Goal: Task Accomplishment & Management: Manage account settings

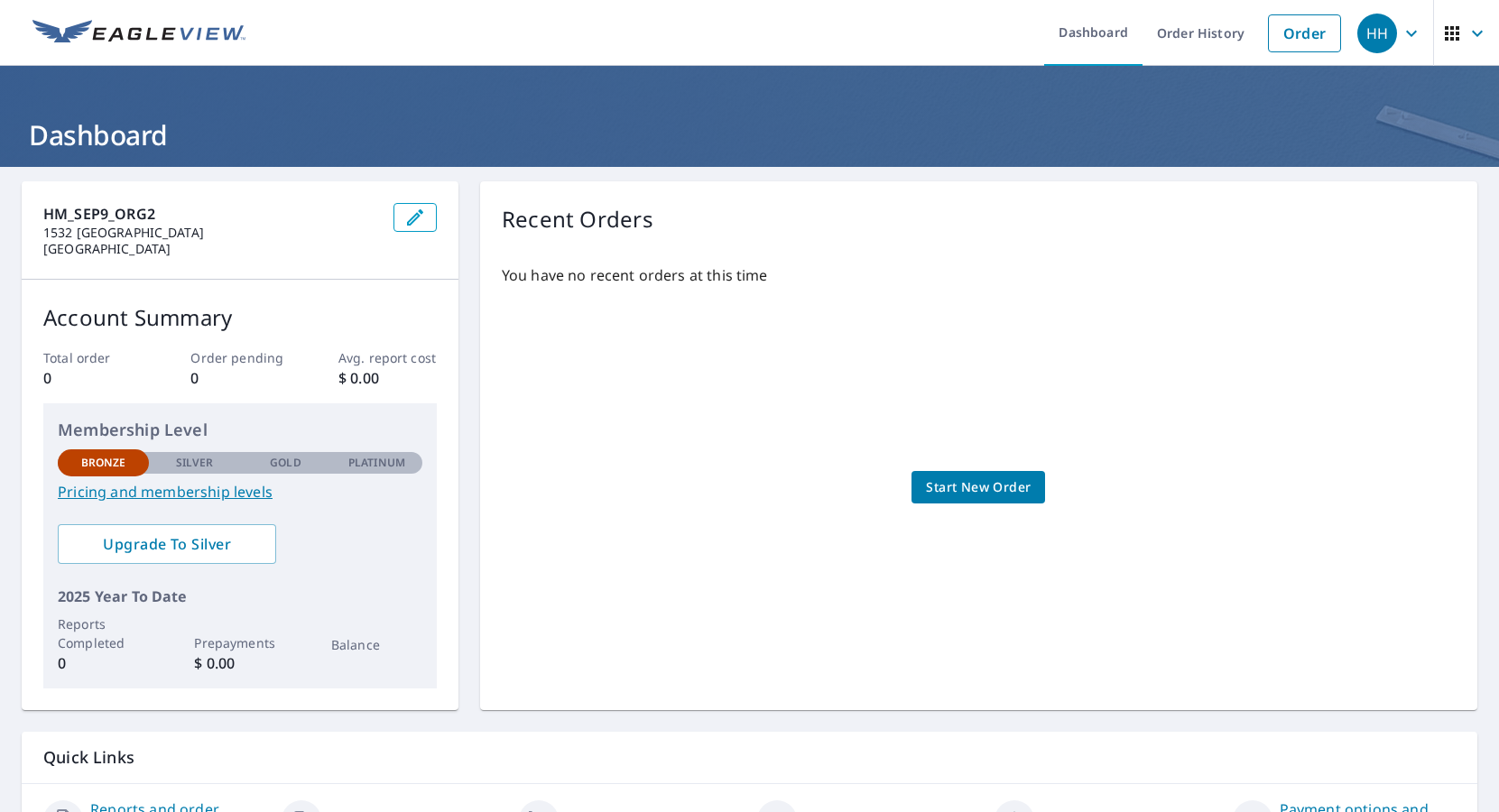
scroll to position [104, 0]
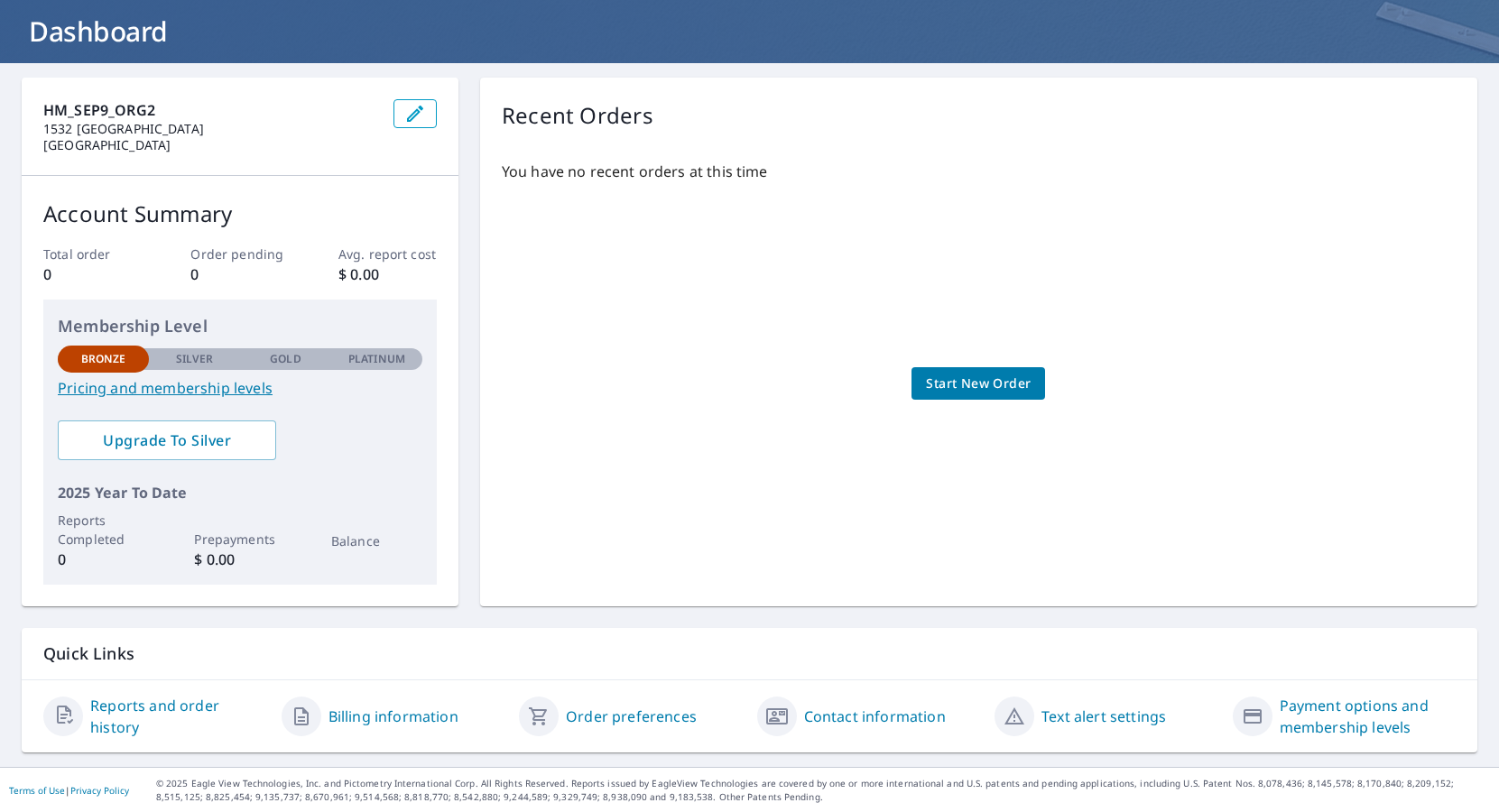
click at [638, 712] on link "Order preferences" at bounding box center [631, 717] width 131 height 22
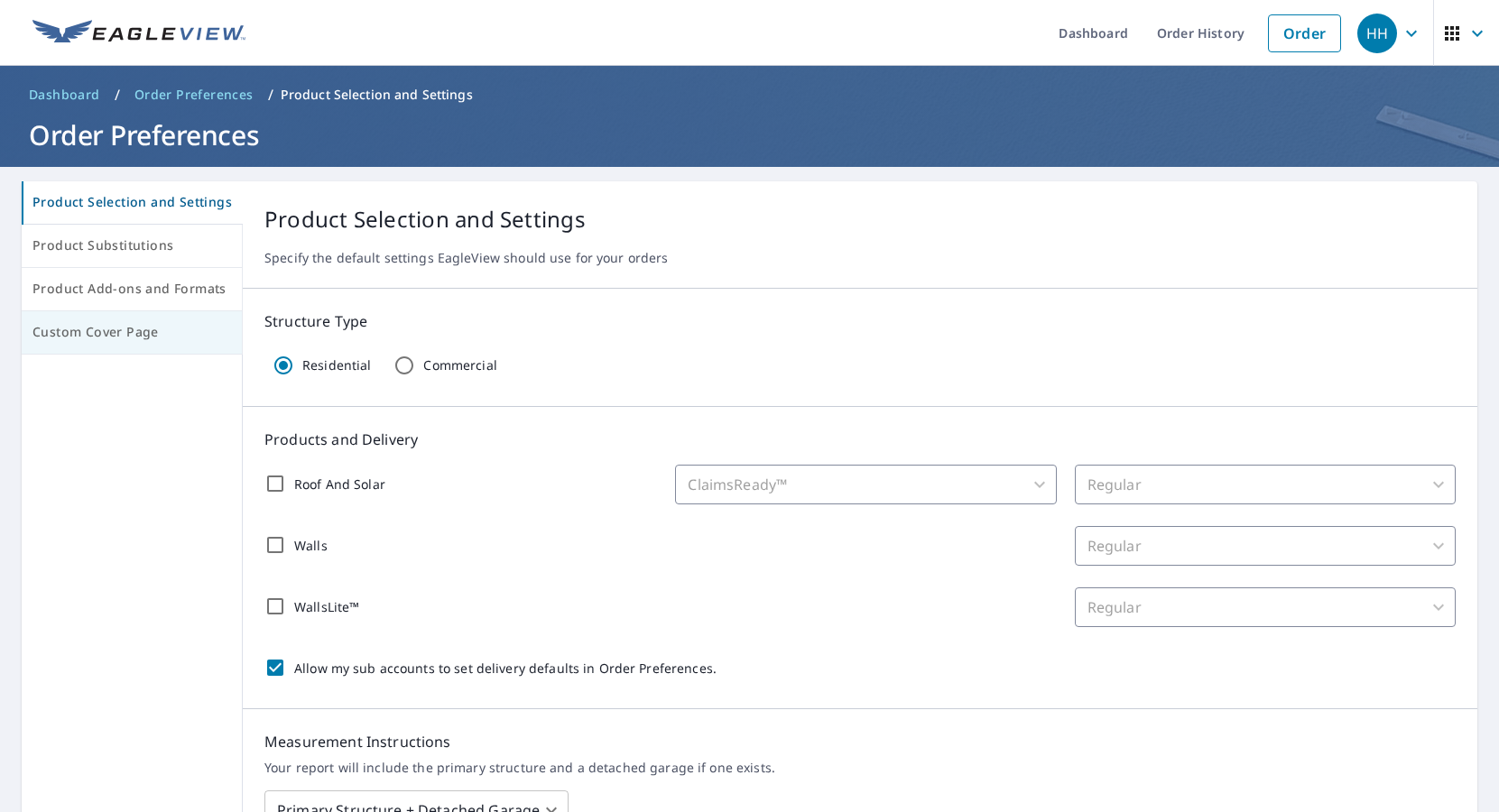
click at [67, 335] on span "Custom Cover Page" at bounding box center [131, 332] width 199 height 23
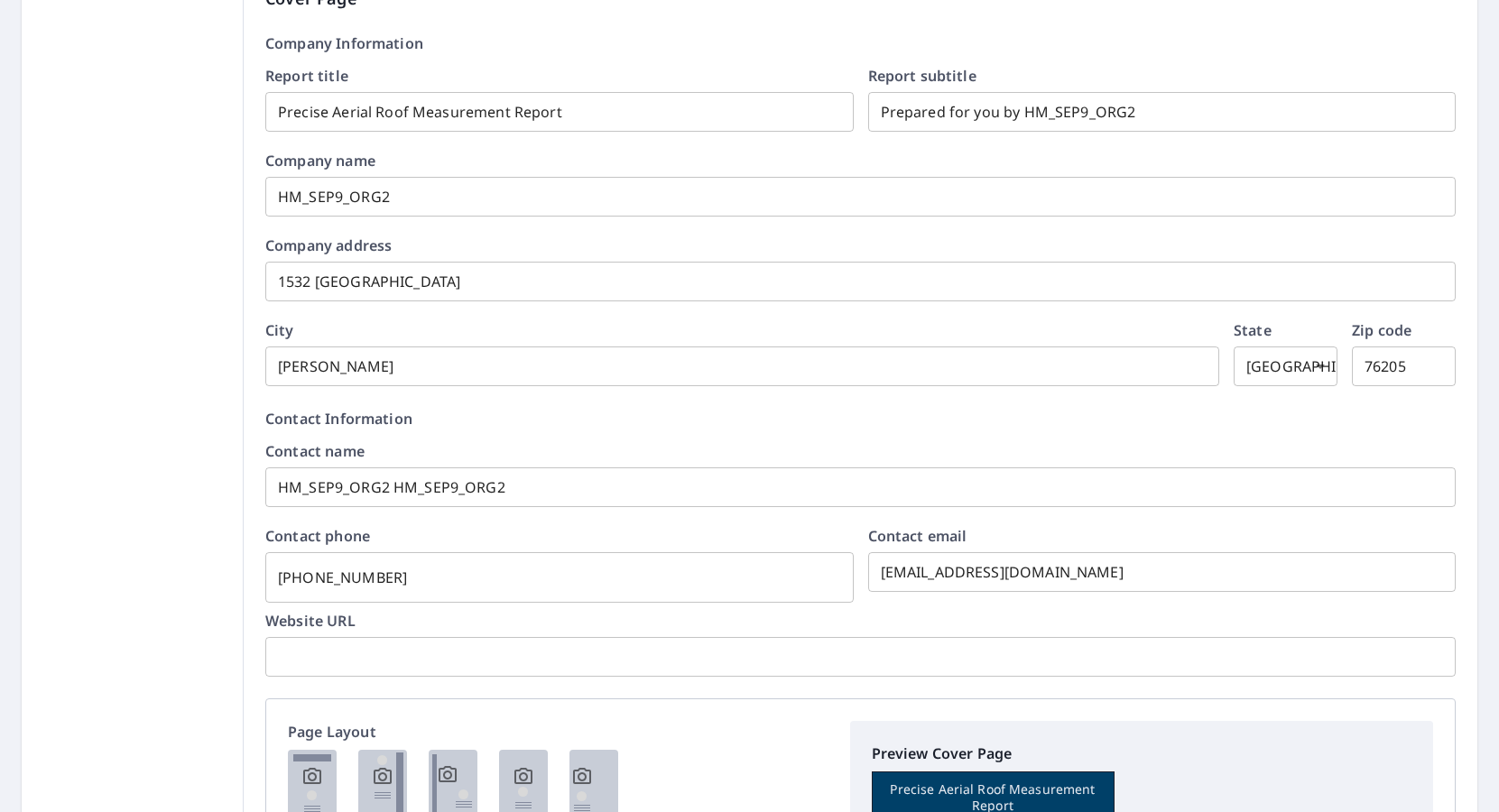
scroll to position [974, 0]
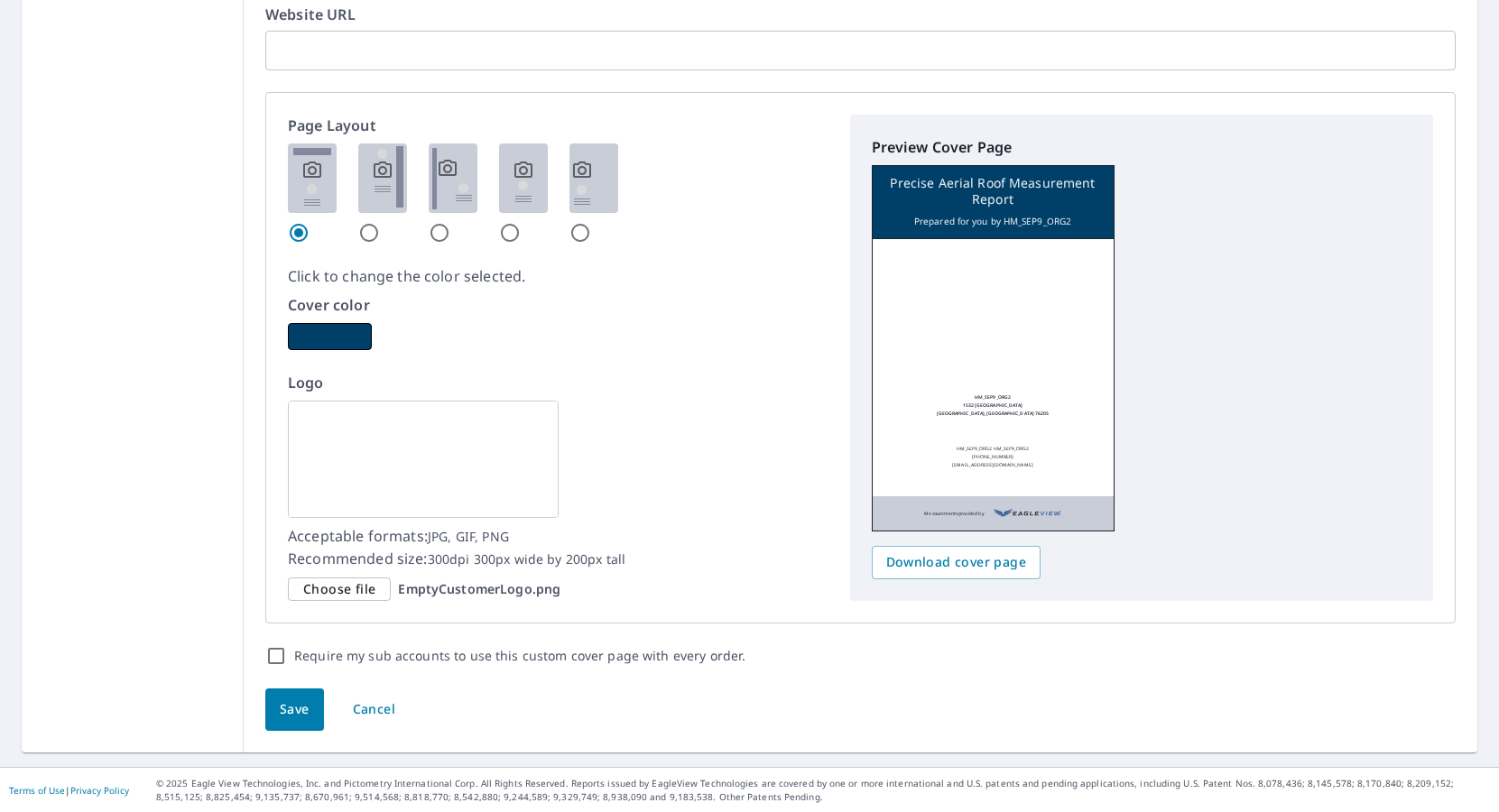
click at [319, 588] on span "Choose file" at bounding box center [339, 590] width 72 height 23
click at [0, 0] on input "Choose file EmptyCustomerLogo.png" at bounding box center [0, 0] width 0 height 0
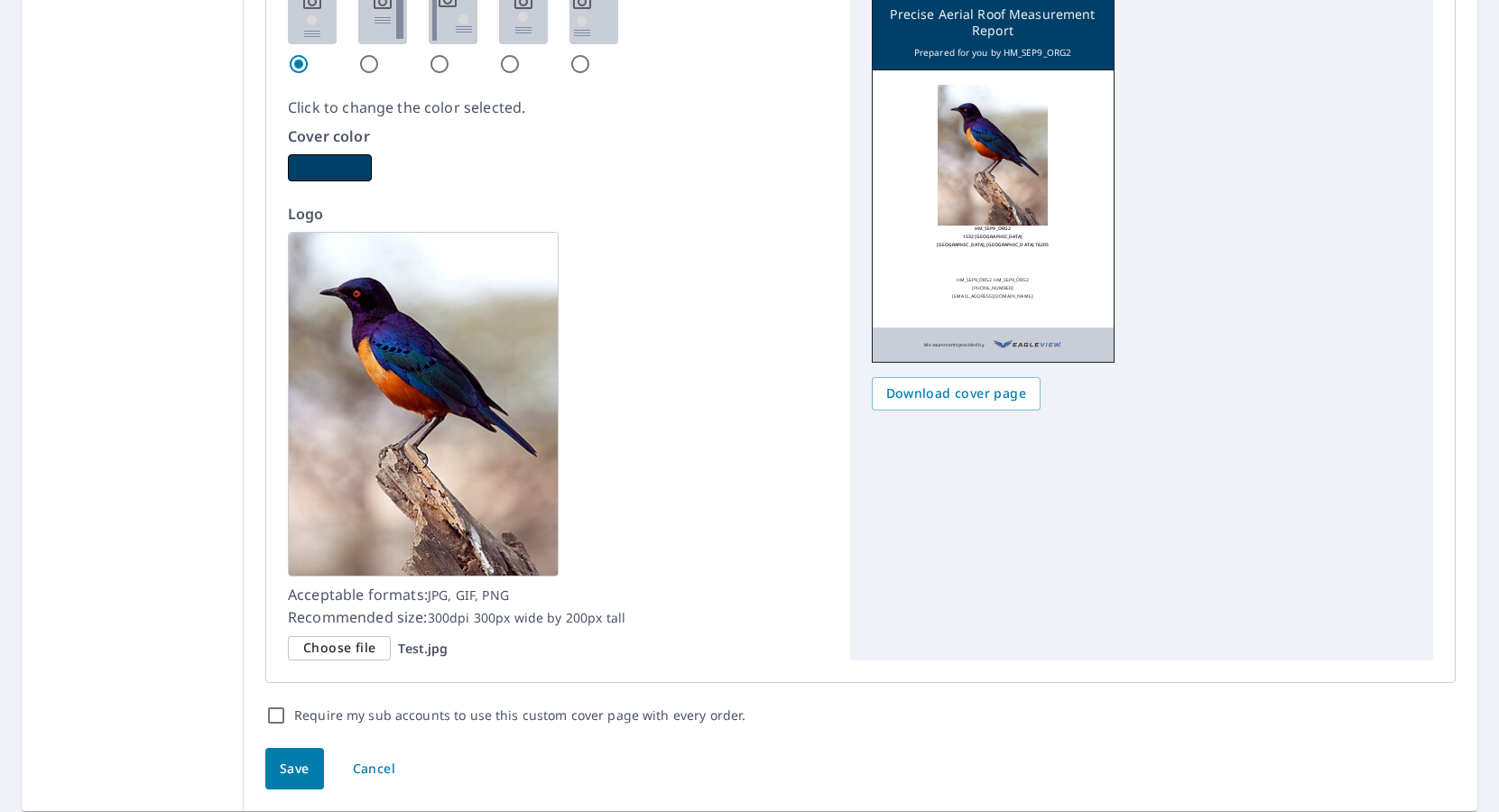
scroll to position [1201, 0]
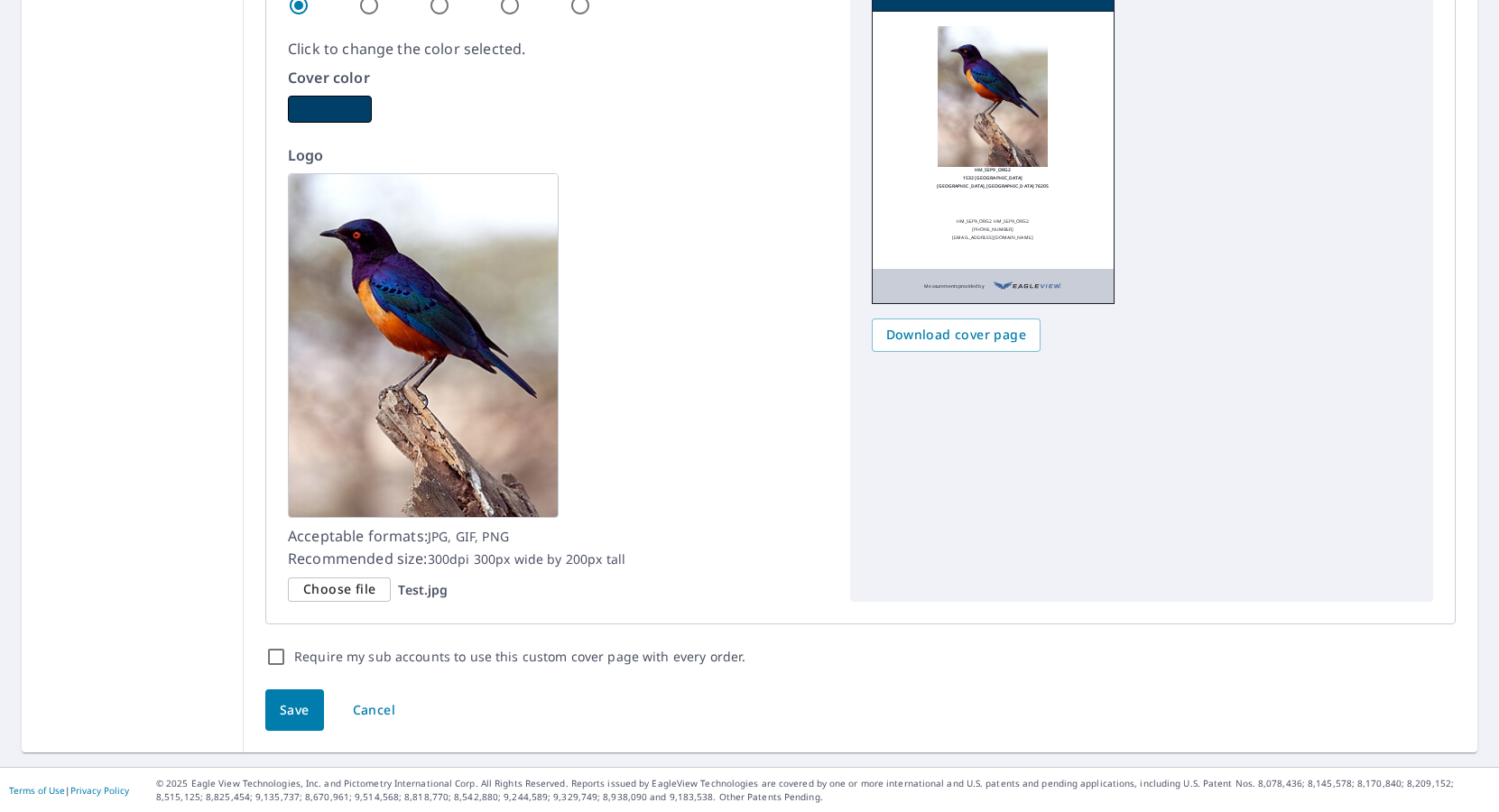
click at [283, 709] on span "Save" at bounding box center [295, 711] width 30 height 23
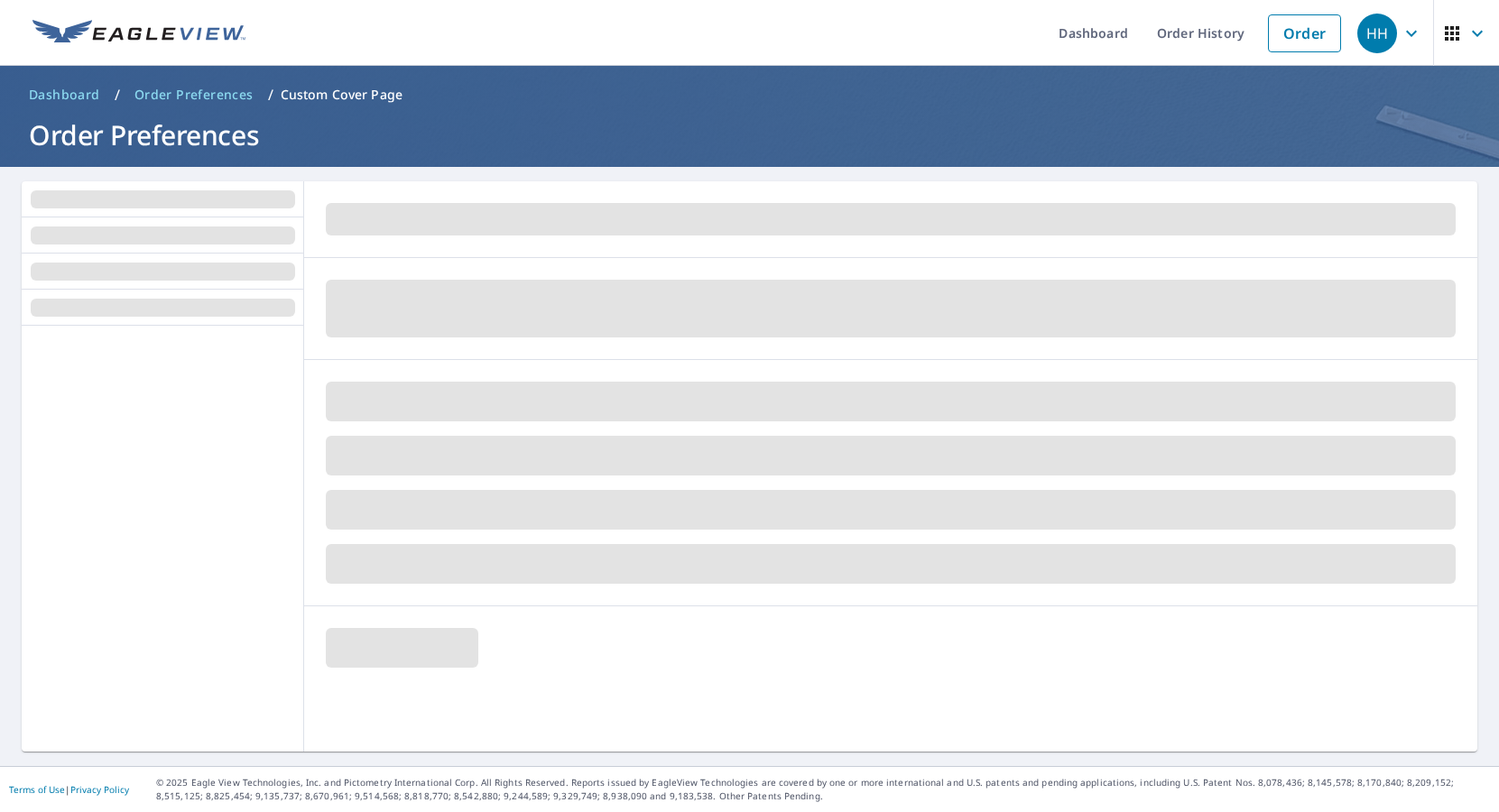
scroll to position [0, 0]
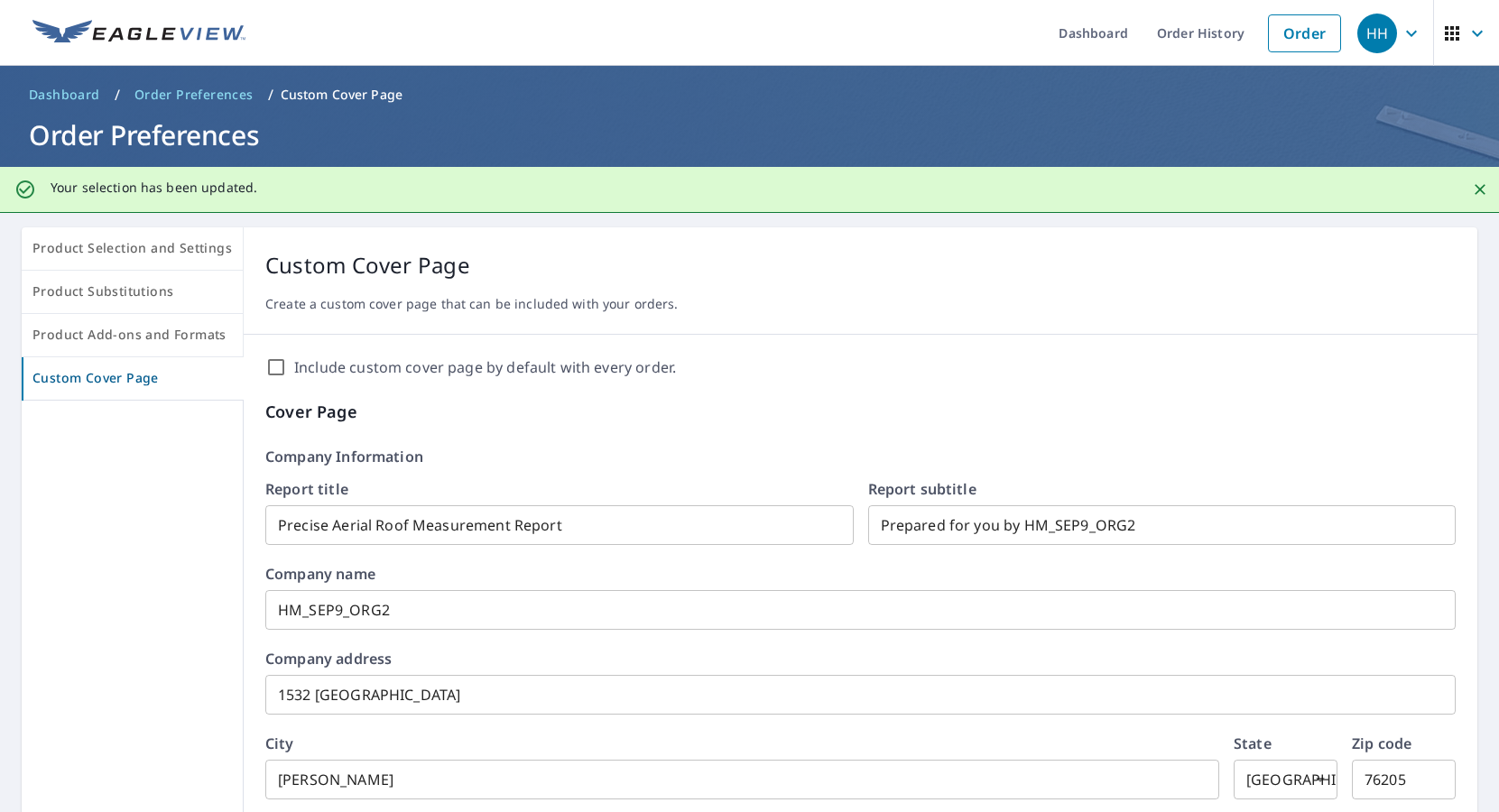
click at [1387, 32] on div "HH" at bounding box center [1378, 34] width 40 height 40
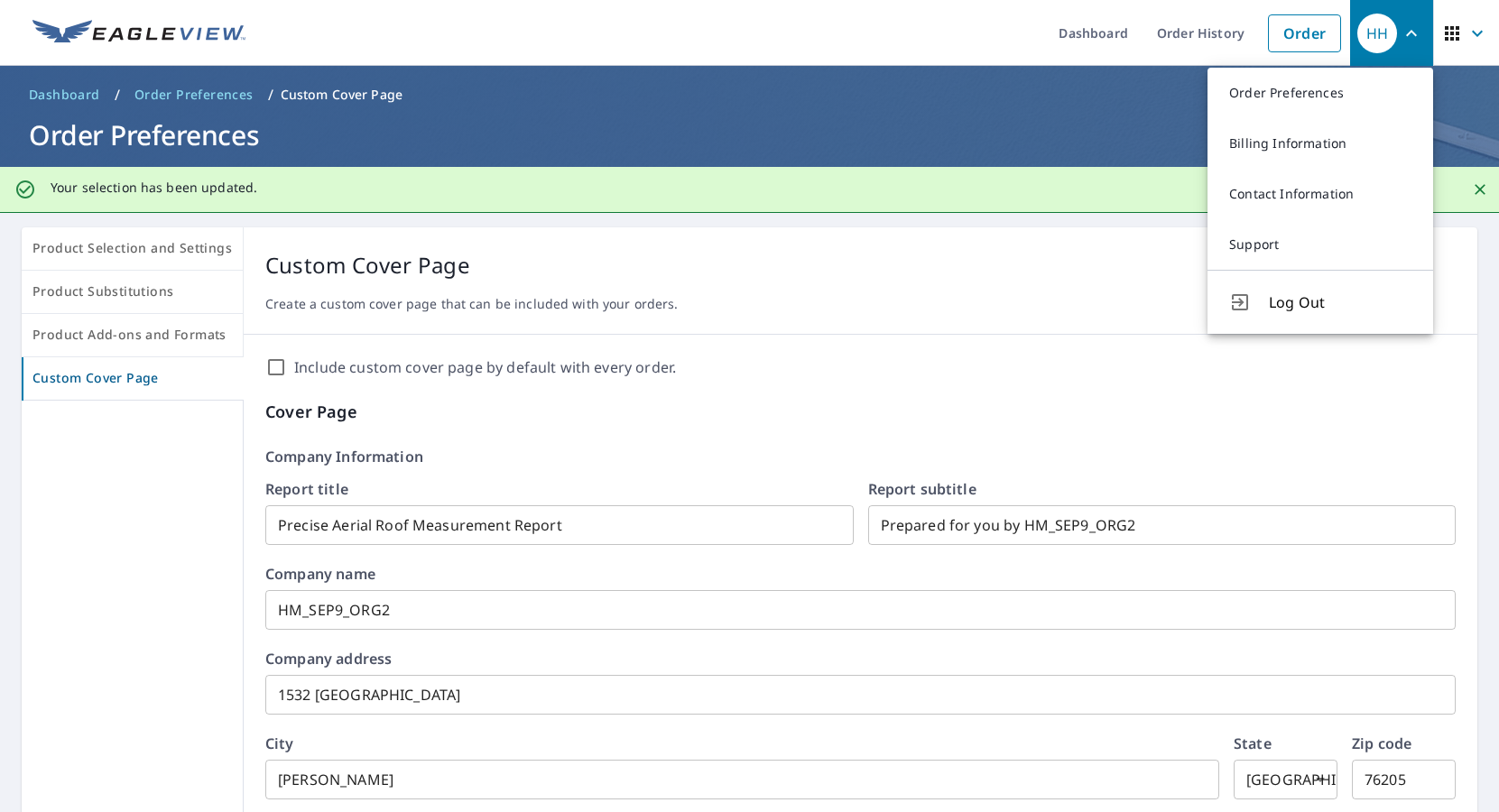
click at [1443, 30] on icon "button" at bounding box center [1453, 34] width 22 height 22
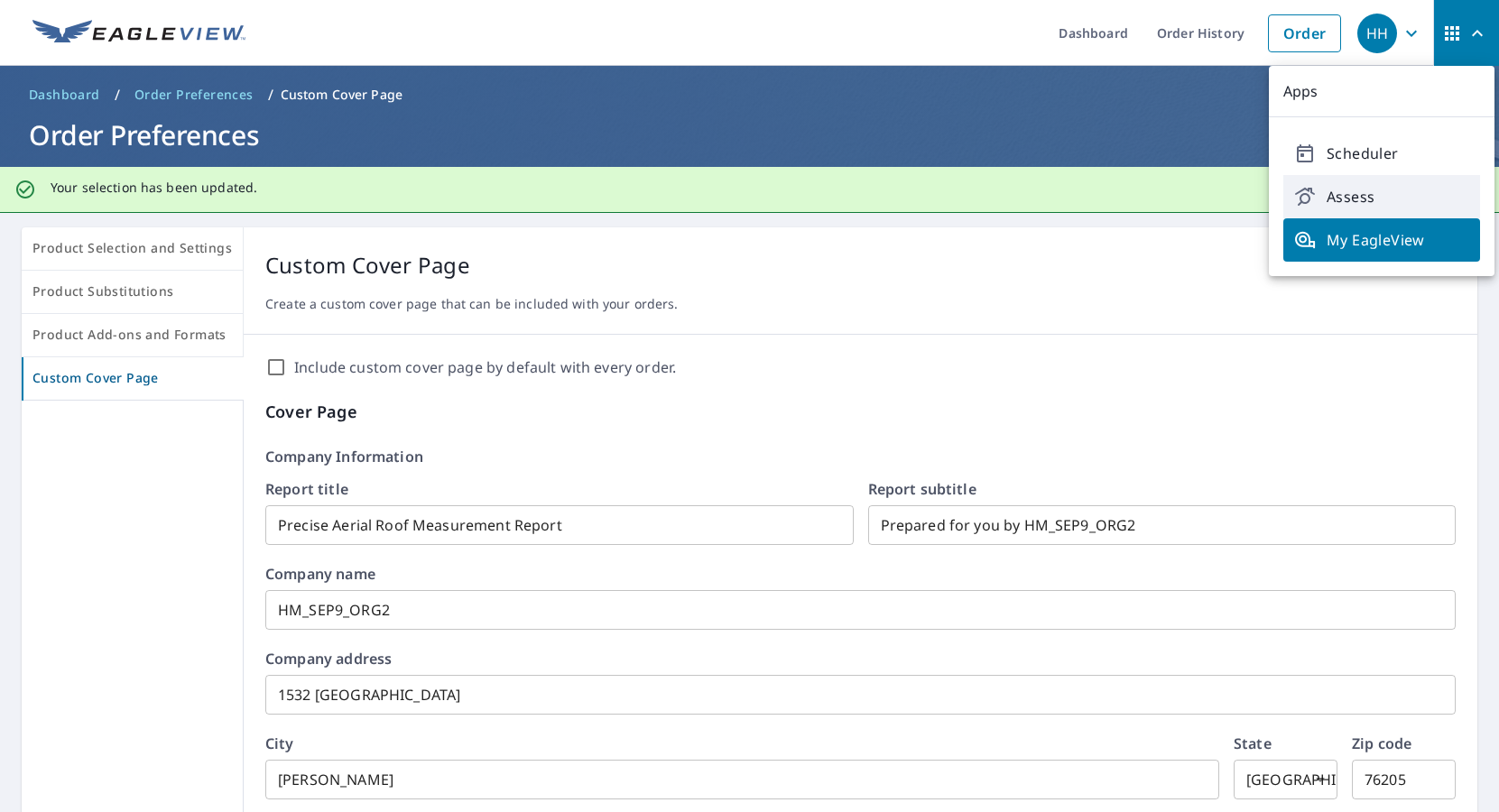
click at [1351, 188] on span "Assess" at bounding box center [1381, 197] width 175 height 22
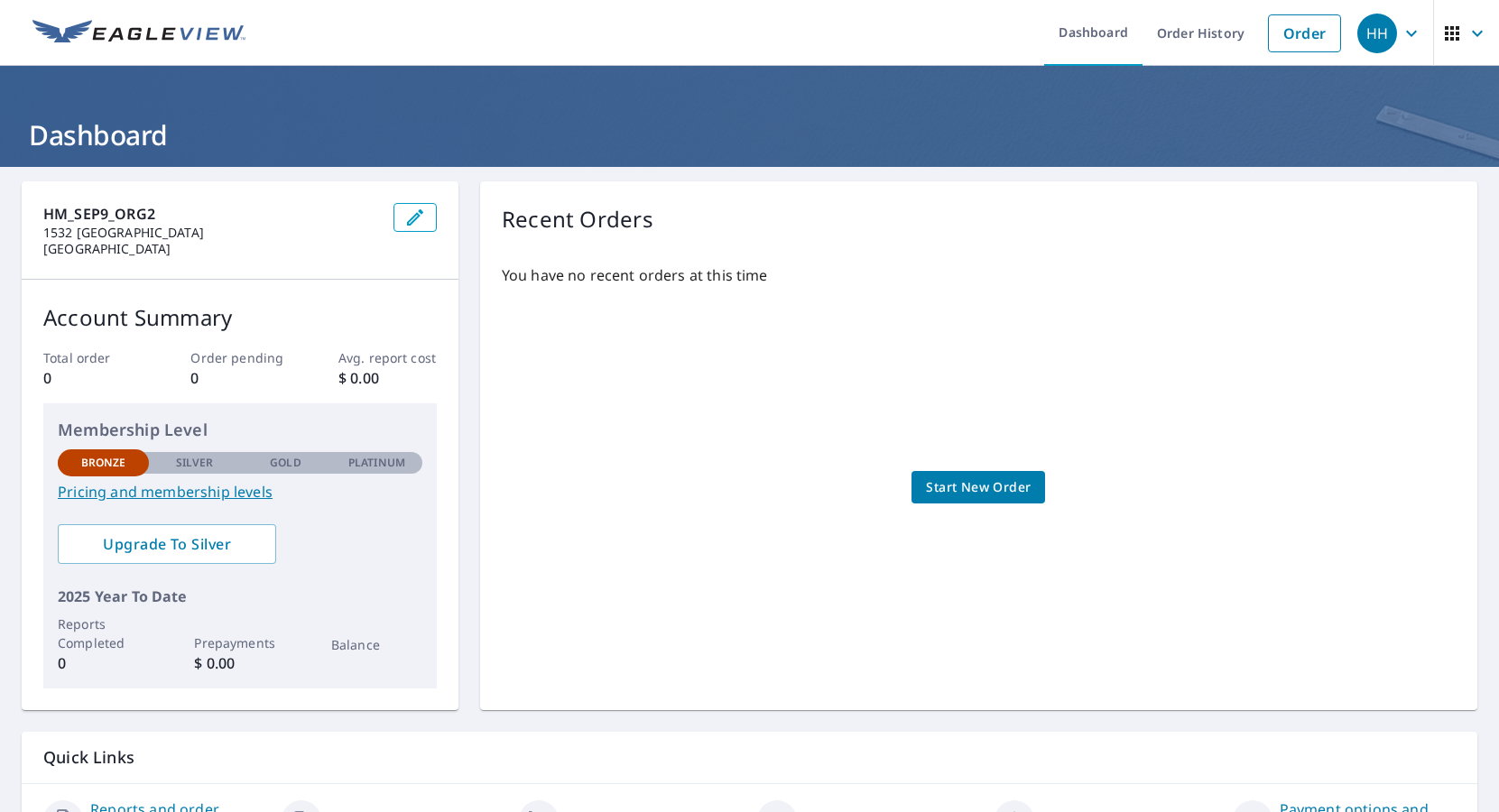
scroll to position [104, 0]
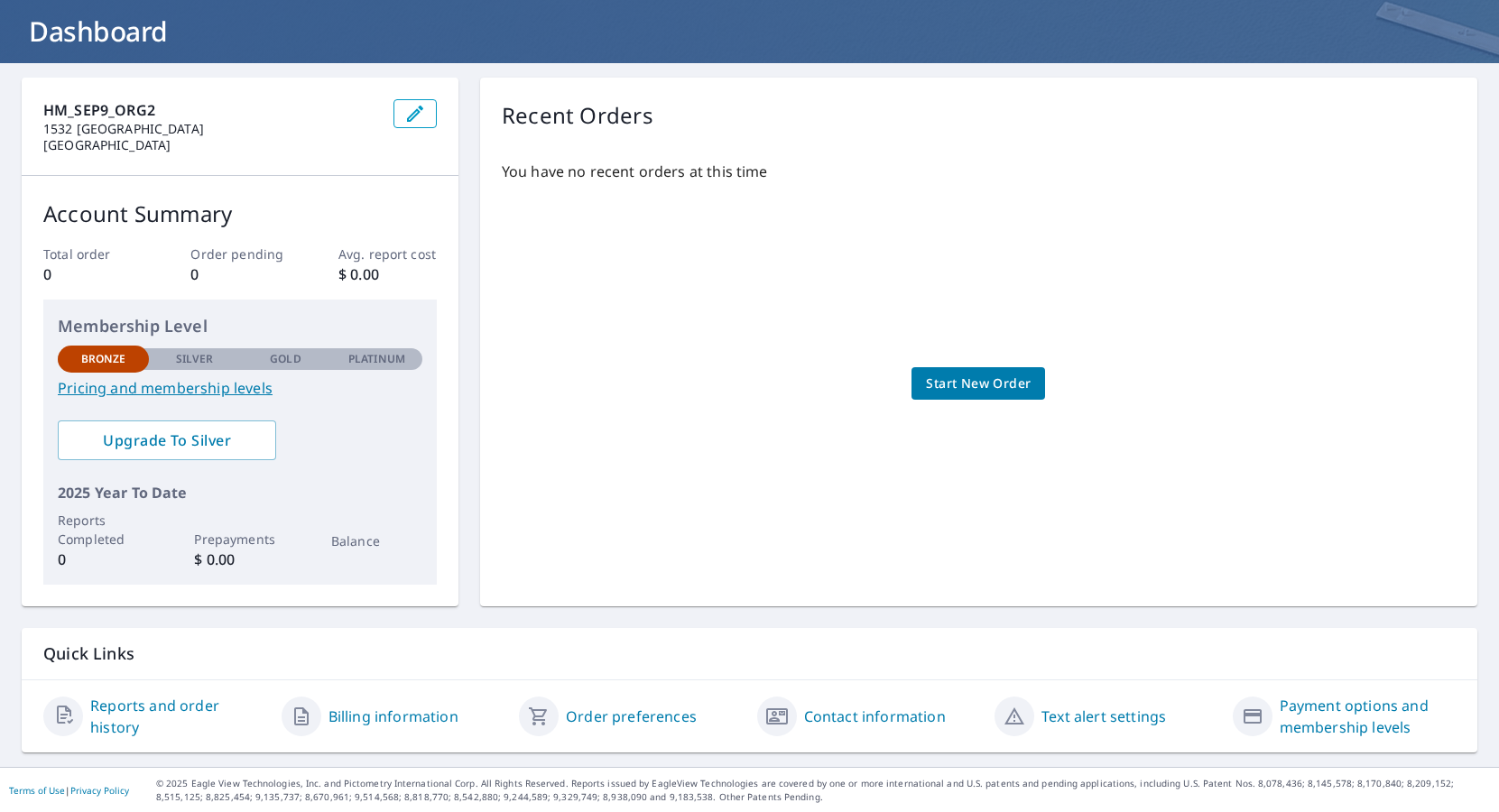
click at [597, 722] on link "Order preferences" at bounding box center [631, 717] width 131 height 22
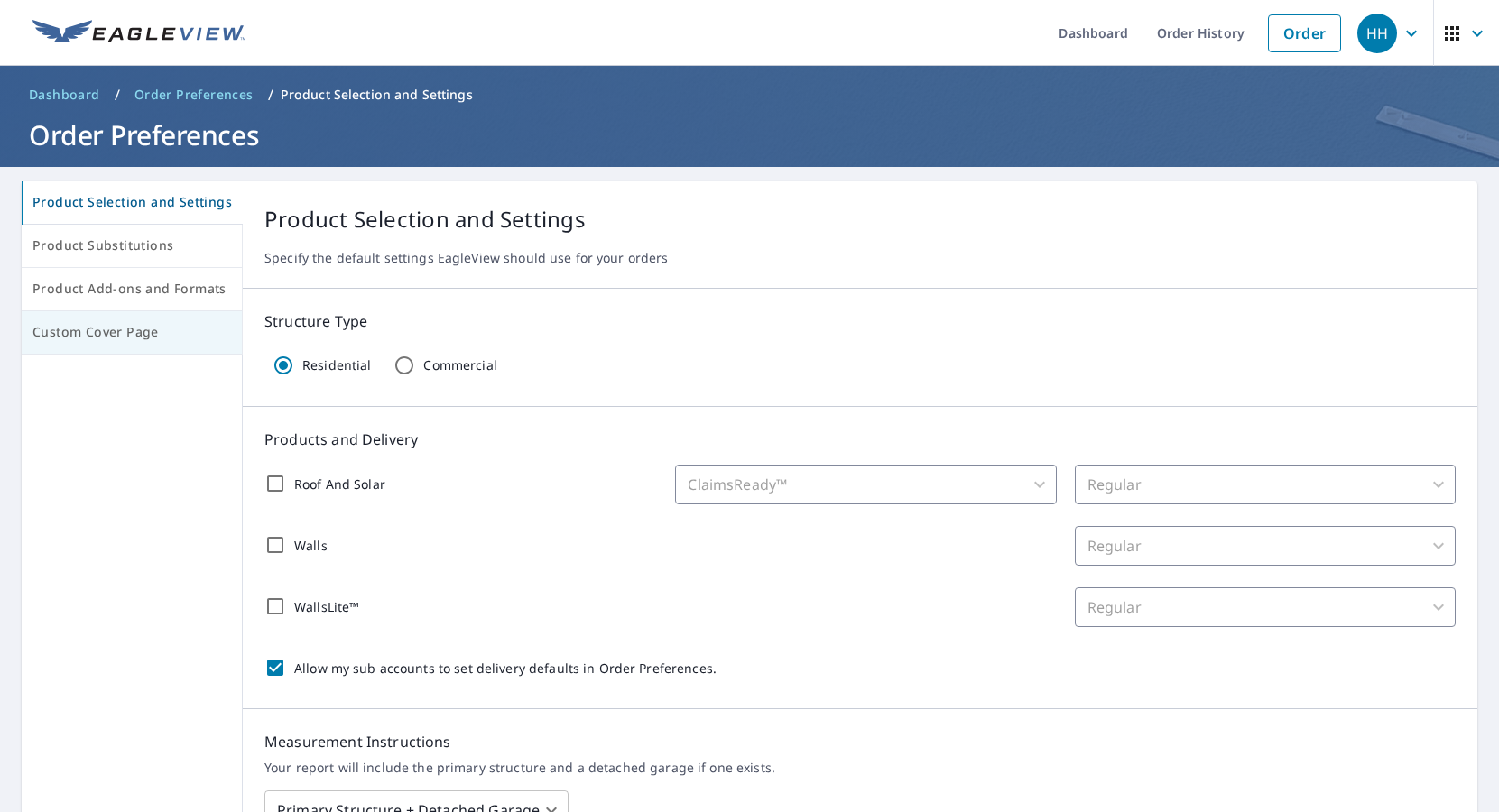
click at [139, 331] on span "Custom Cover Page" at bounding box center [131, 332] width 199 height 23
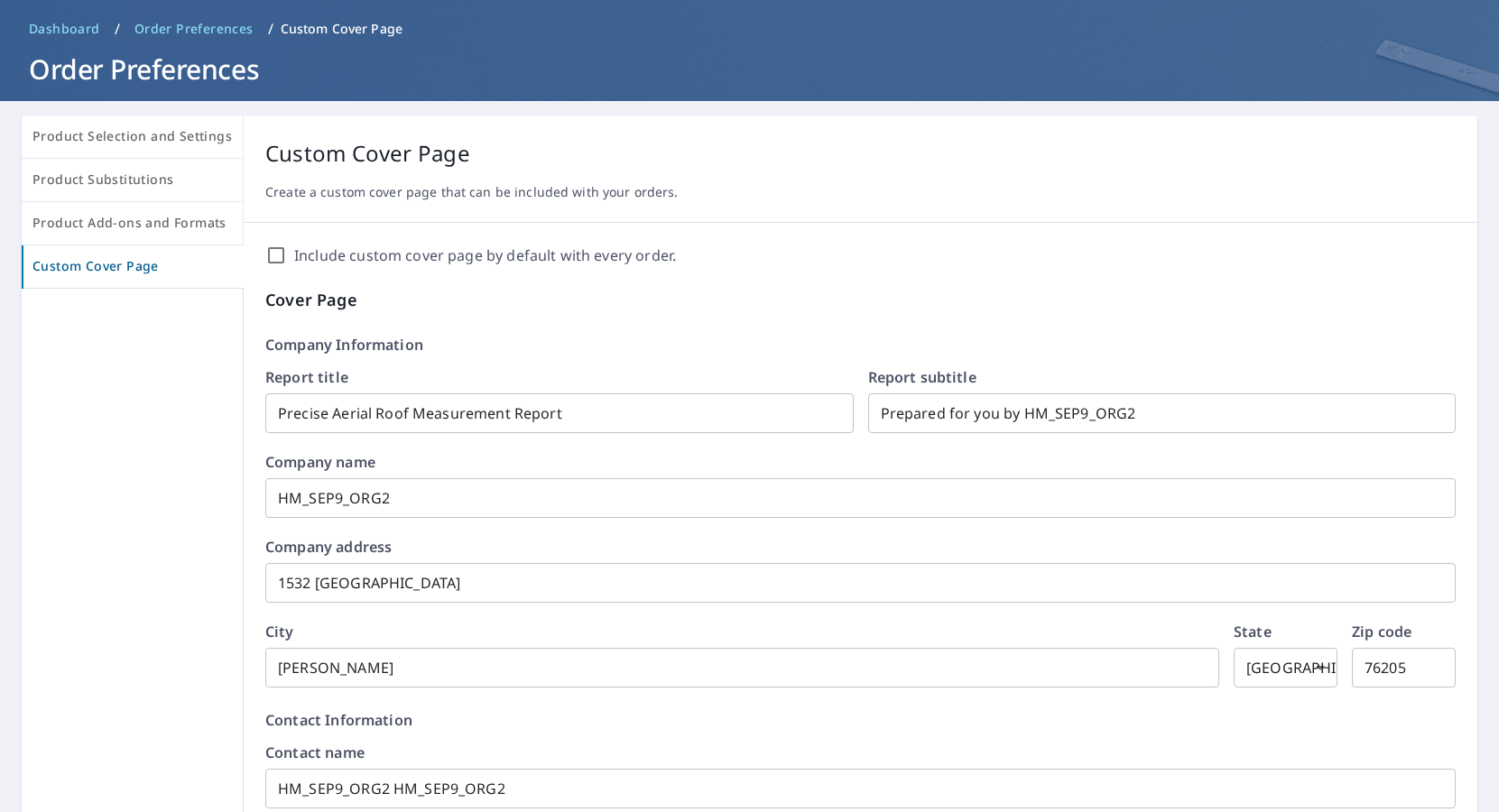
scroll to position [70, 0]
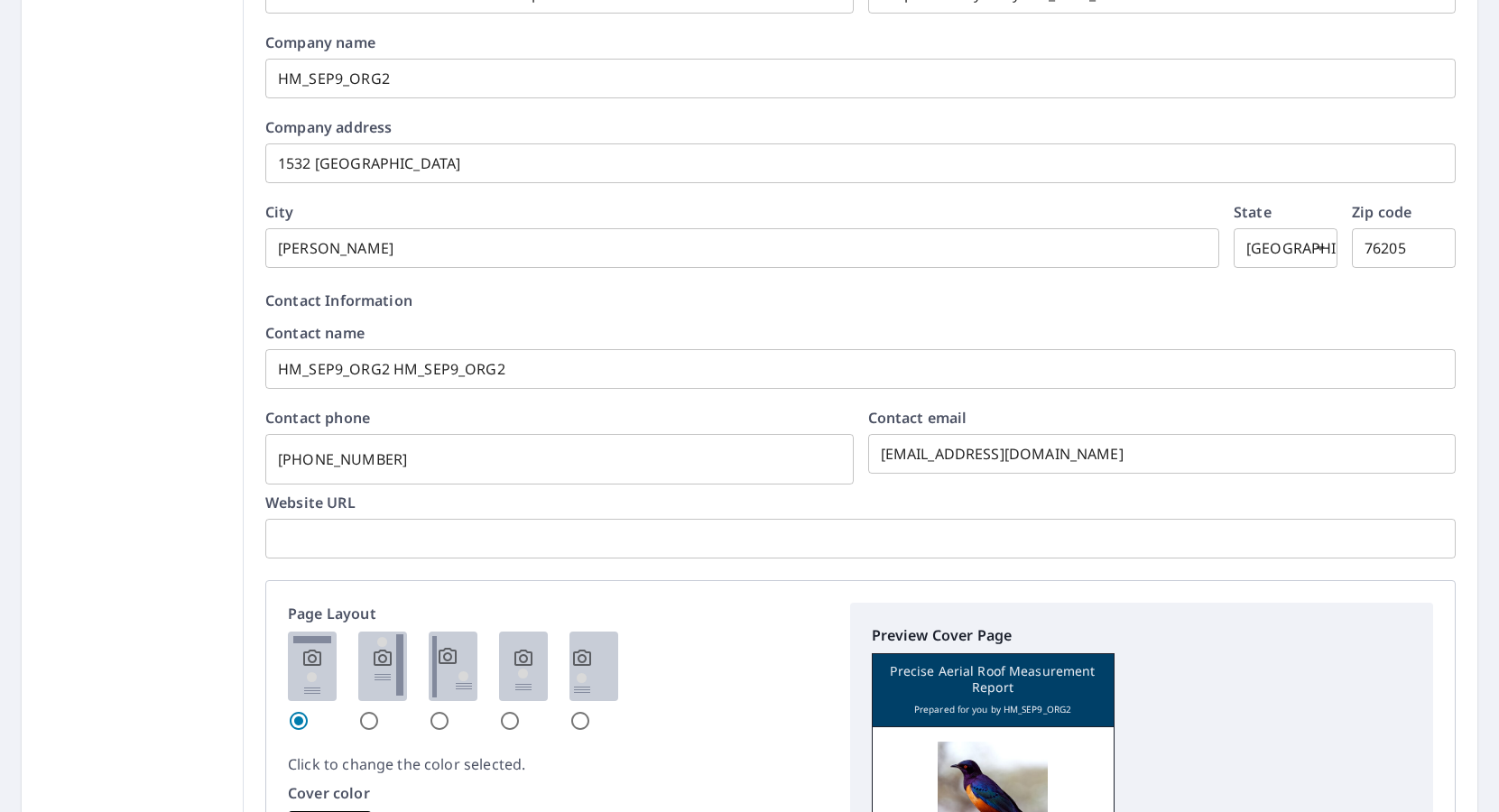
scroll to position [488, 0]
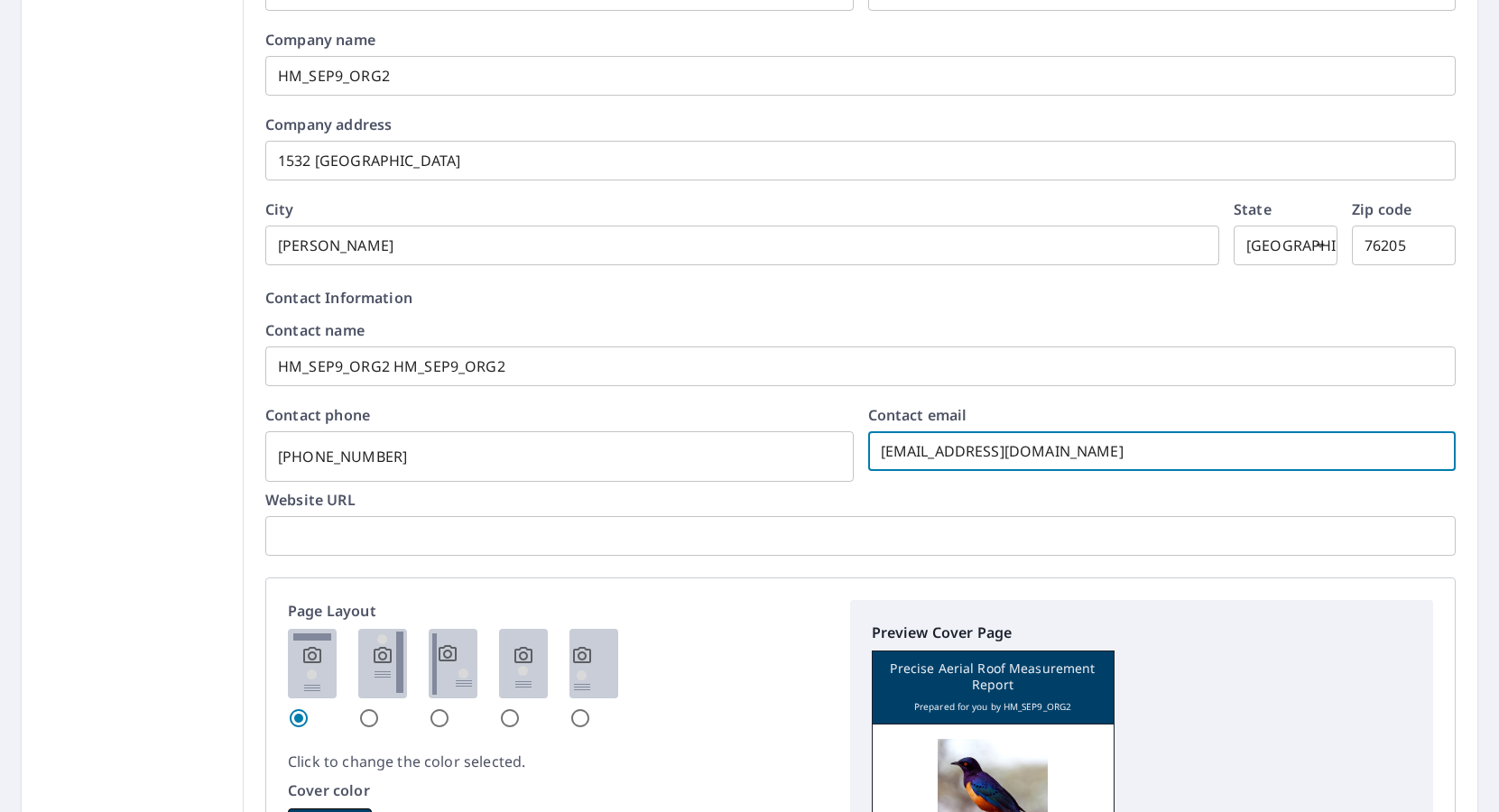
drag, startPoint x: 1170, startPoint y: 448, endPoint x: 885, endPoint y: 425, distance: 286.1
click at [885, 426] on input "[EMAIL_ADDRESS][DOMAIN_NAME]" at bounding box center [1162, 451] width 589 height 51
click at [1194, 458] on input "[EMAIL_ADDRESS][DOMAIN_NAME]" at bounding box center [1162, 451] width 589 height 51
drag, startPoint x: 1164, startPoint y: 458, endPoint x: 877, endPoint y: 446, distance: 288.2
click at [877, 446] on input "[EMAIL_ADDRESS][DOMAIN_NAME]" at bounding box center [1162, 451] width 589 height 51
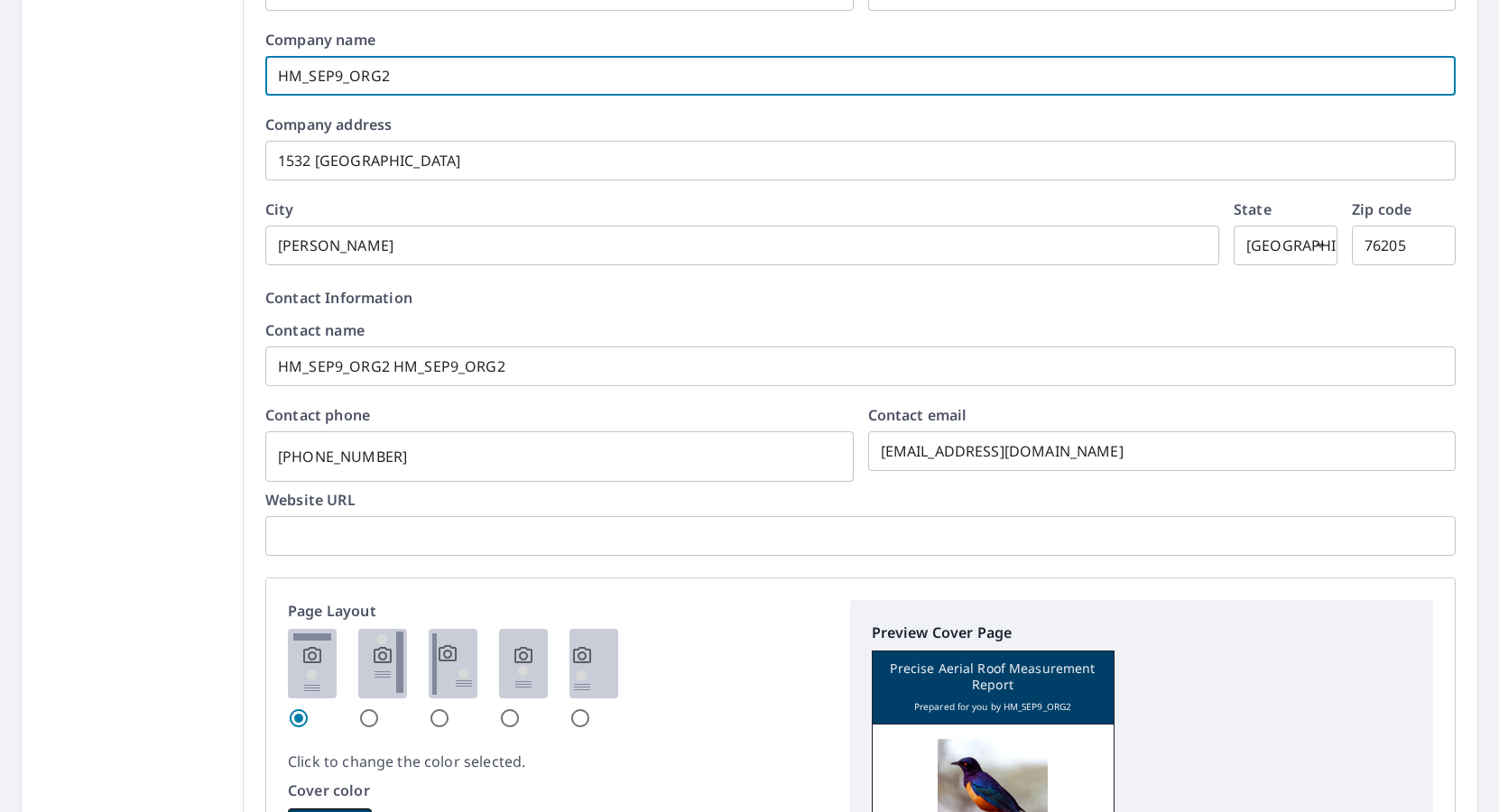
drag, startPoint x: 388, startPoint y: 73, endPoint x: 254, endPoint y: 73, distance: 134.5
click at [254, 73] on div "Include custom cover page by default with every order. Cover Page Company Infor…" at bounding box center [861, 591] width 1234 height 1581
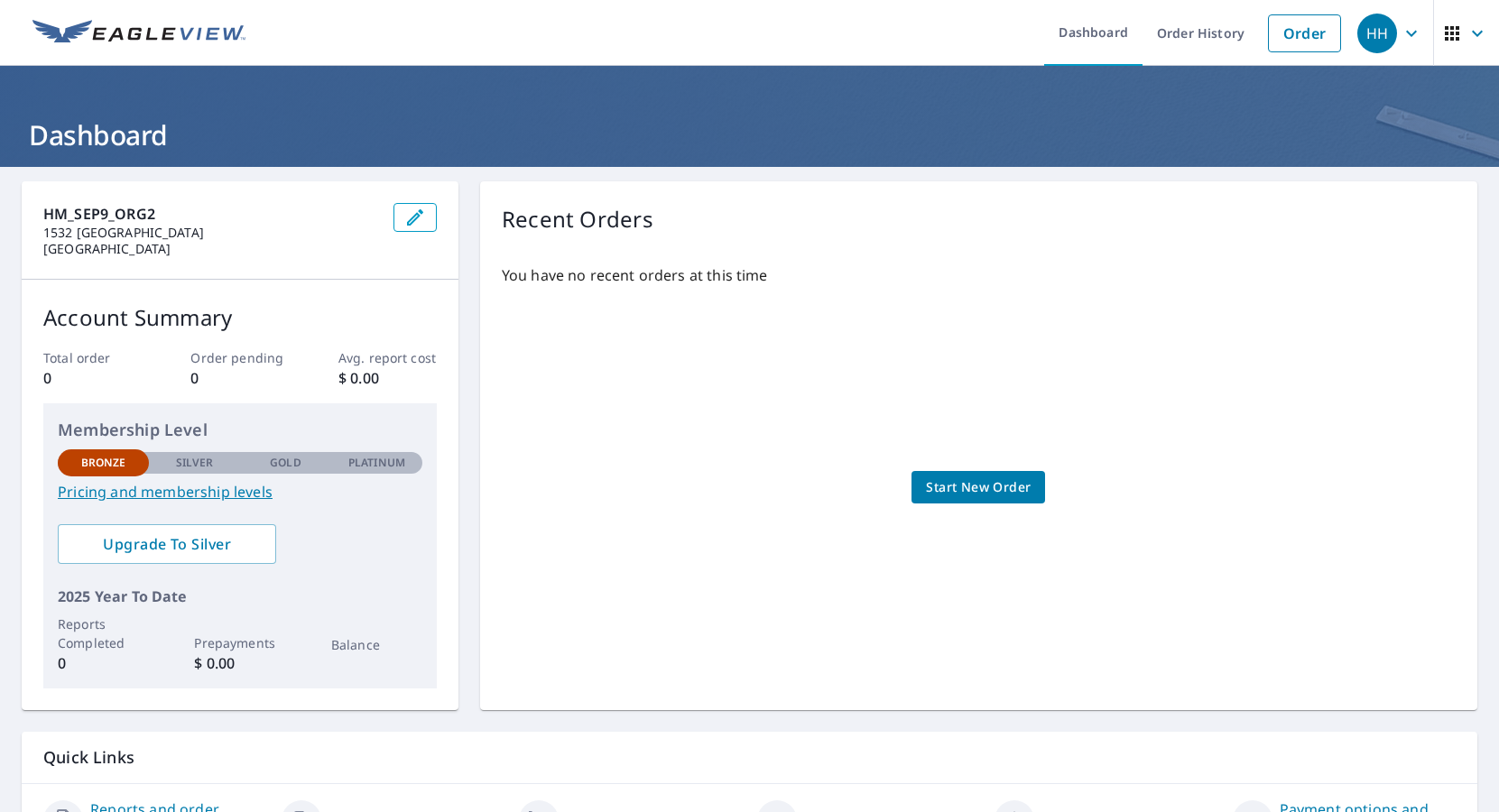
scroll to position [104, 0]
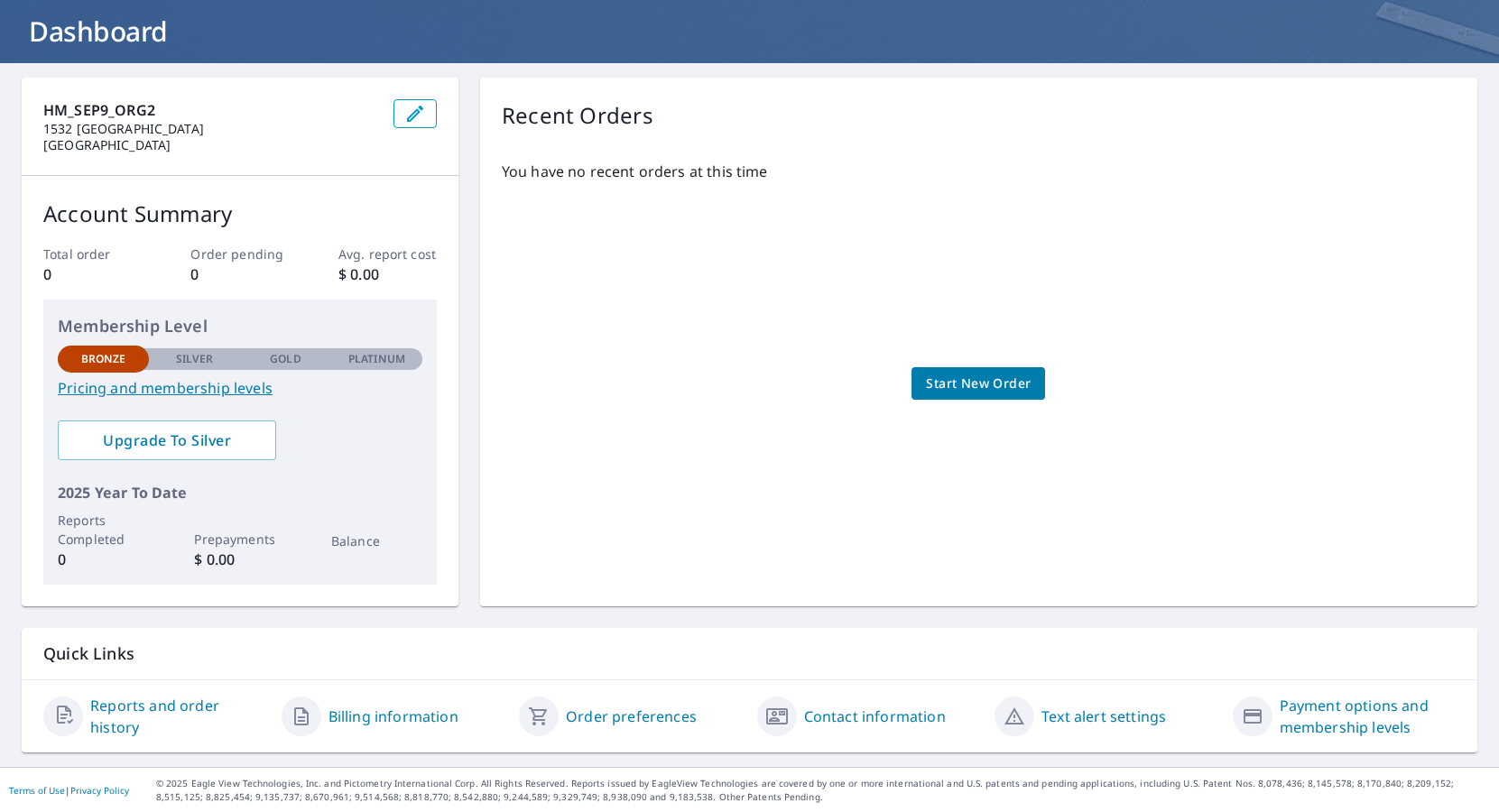
click at [651, 721] on link "Order preferences" at bounding box center [631, 717] width 131 height 22
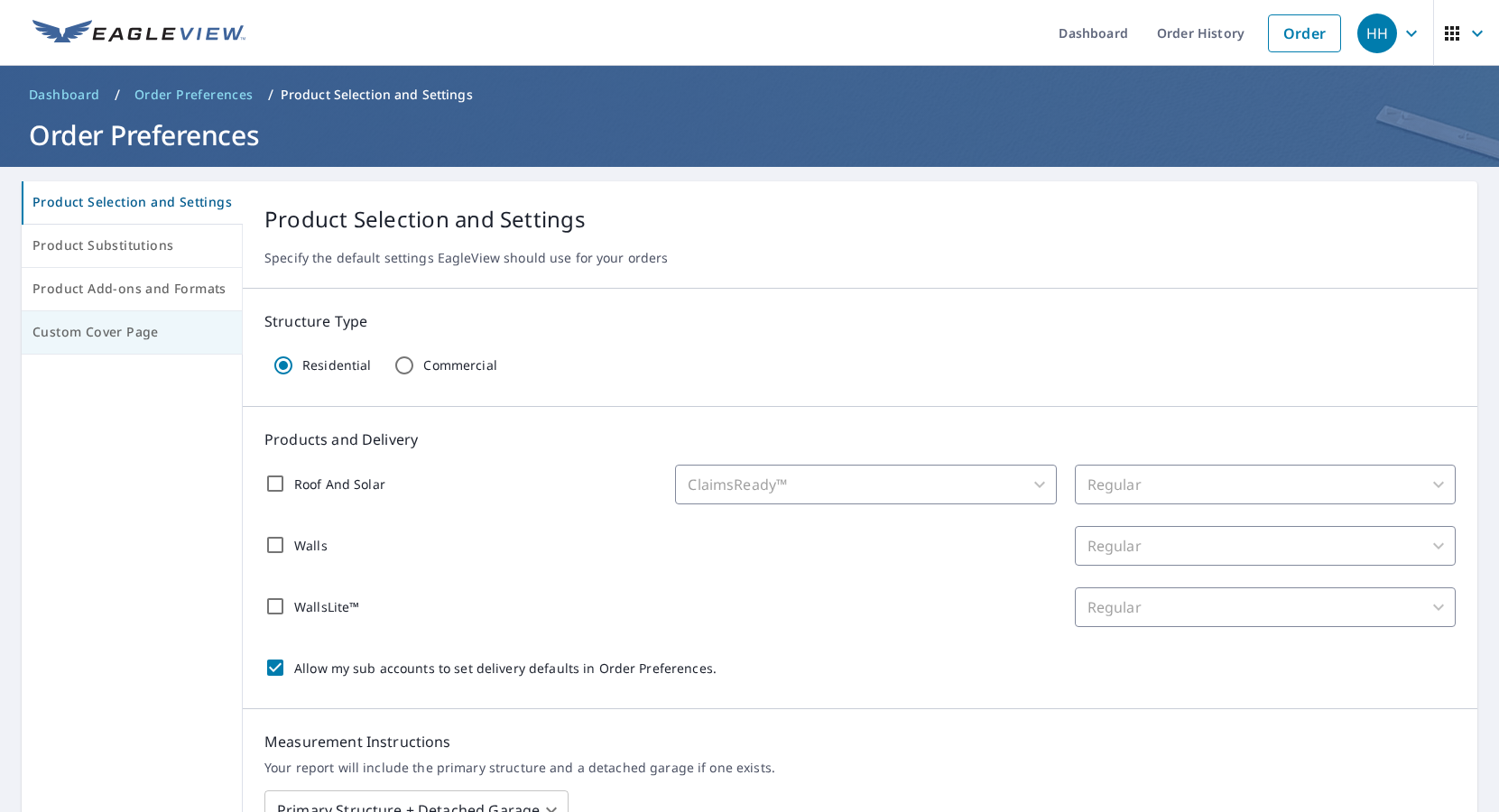
click at [115, 329] on span "Custom Cover Page" at bounding box center [131, 332] width 199 height 23
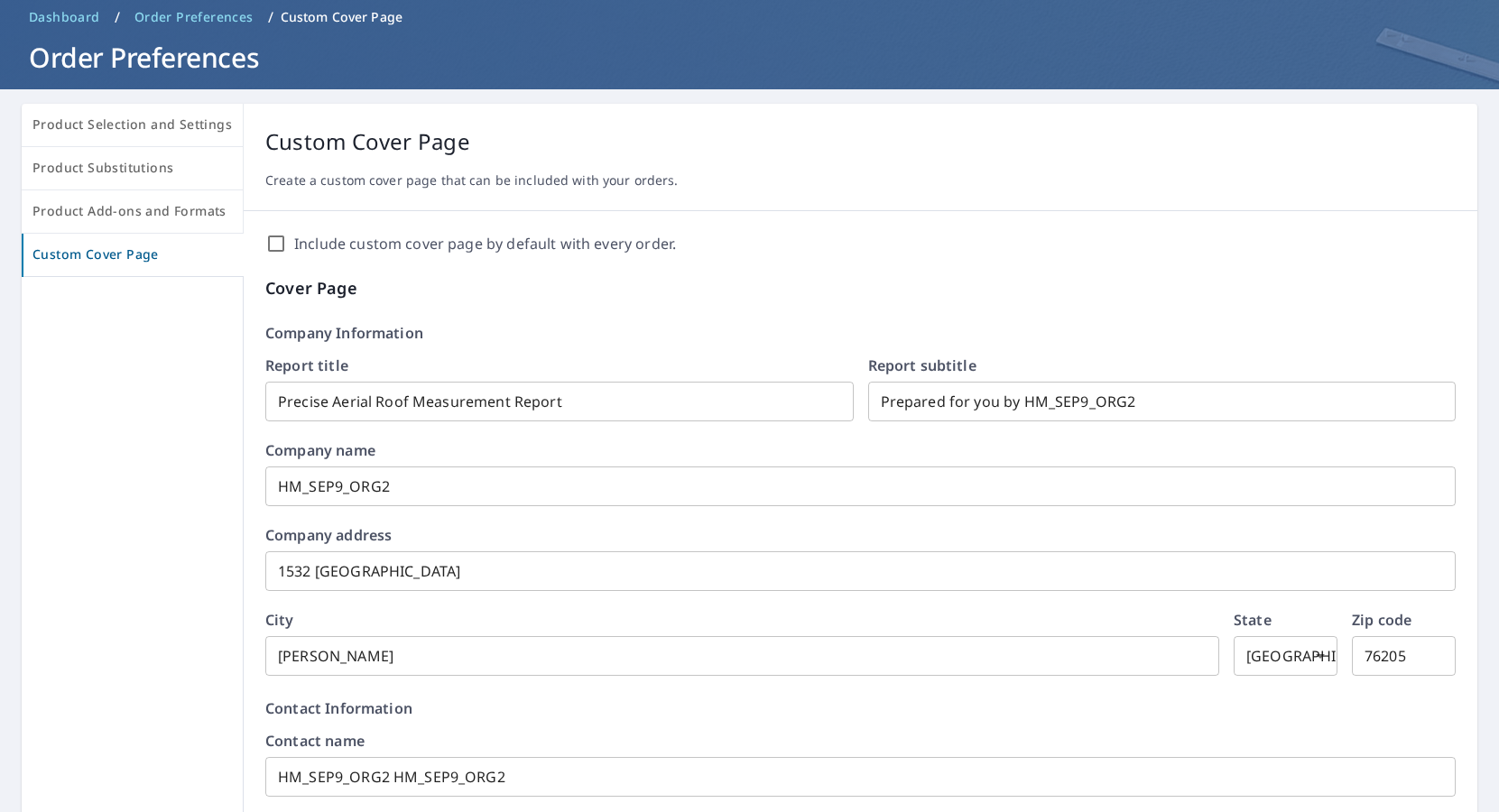
scroll to position [15, 0]
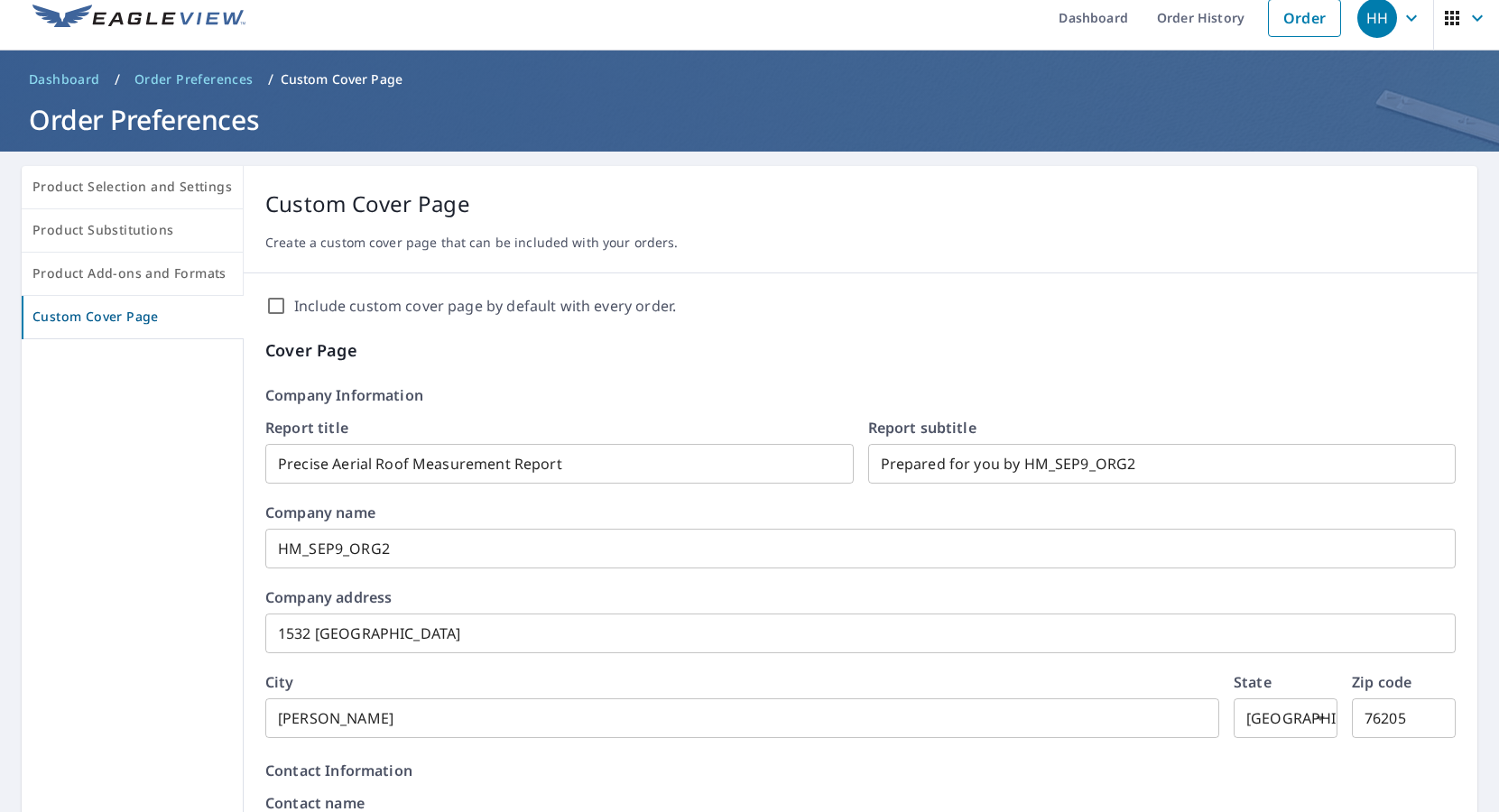
click at [1375, 22] on div "HH" at bounding box center [1378, 18] width 40 height 40
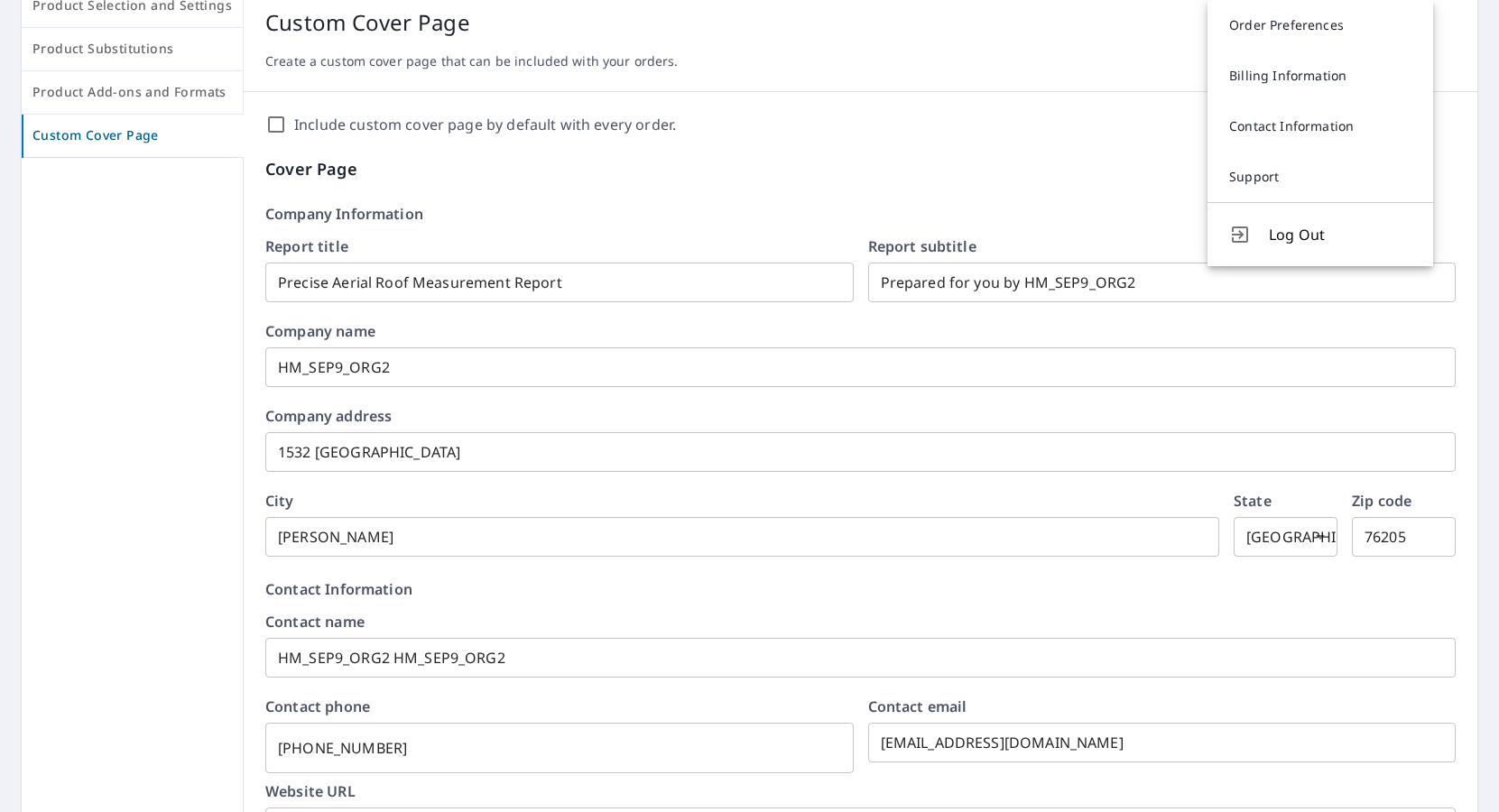
scroll to position [188, 0]
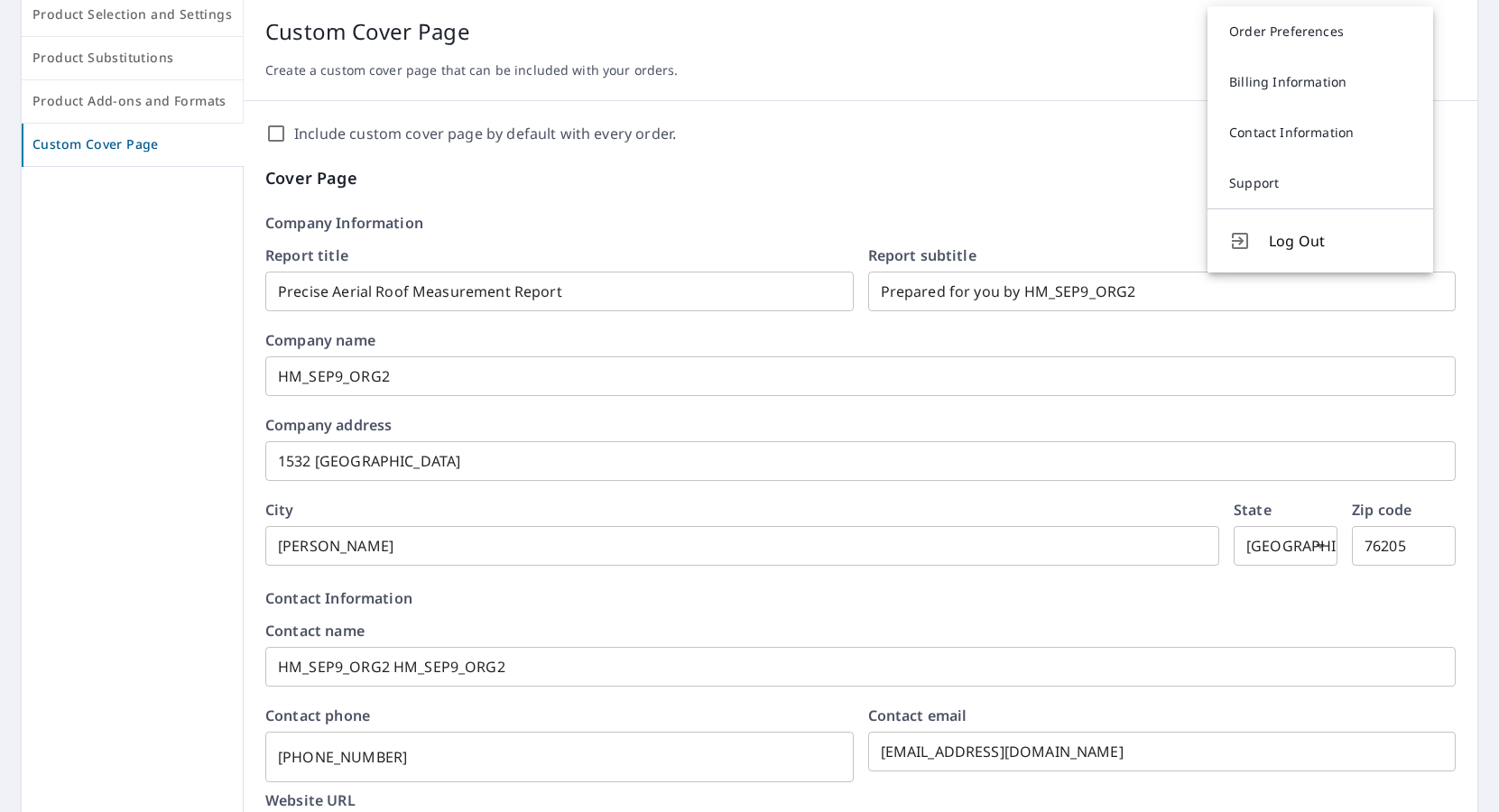
click at [1058, 753] on input "[EMAIL_ADDRESS][DOMAIN_NAME]" at bounding box center [1162, 752] width 589 height 51
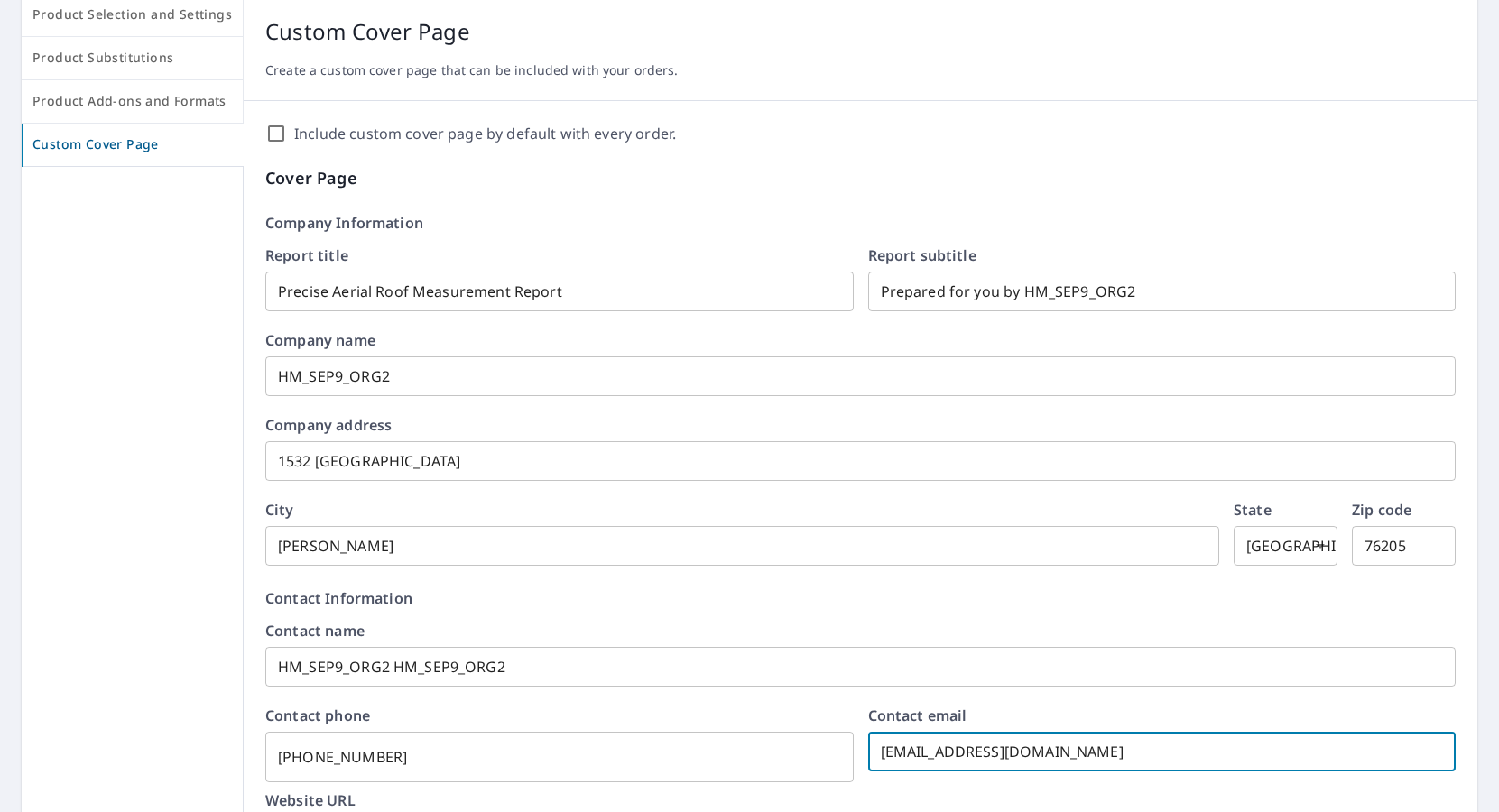
drag, startPoint x: 1149, startPoint y: 761, endPoint x: 879, endPoint y: 757, distance: 269.9
click at [879, 758] on input "[EMAIL_ADDRESS][DOMAIN_NAME]" at bounding box center [1162, 752] width 589 height 51
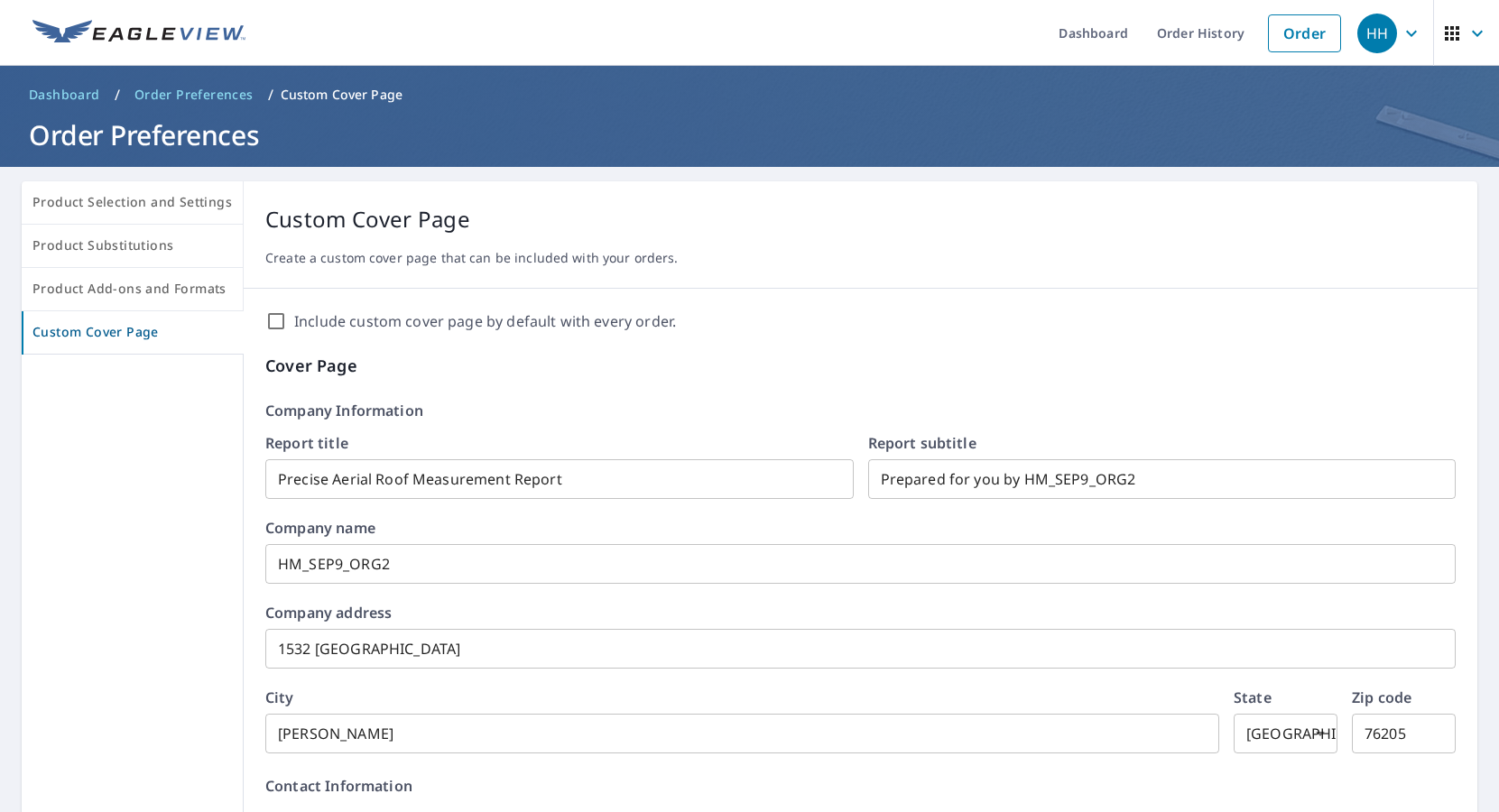
click at [1368, 26] on div "HH" at bounding box center [1378, 34] width 40 height 40
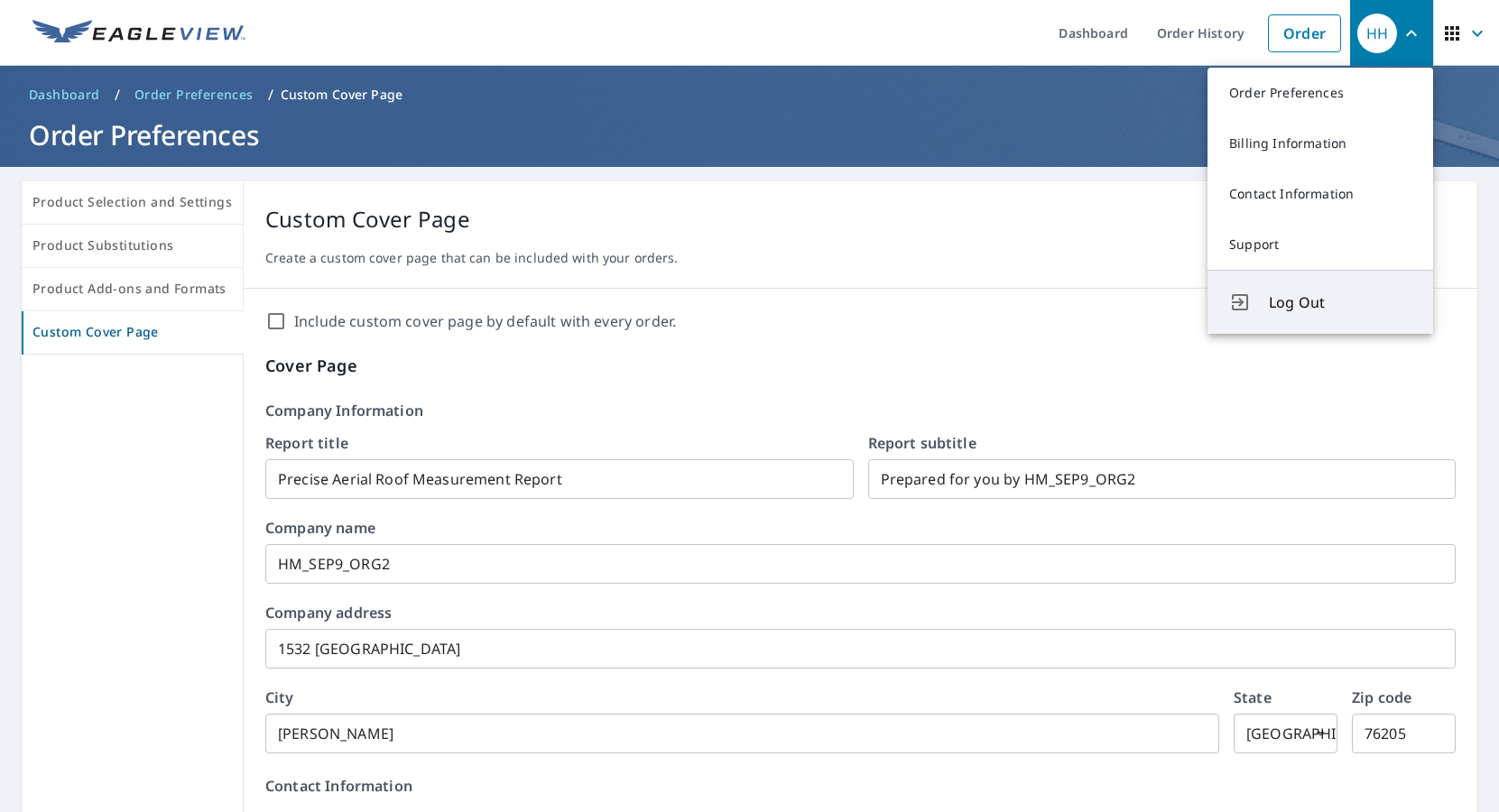
click at [1290, 310] on span "Log Out" at bounding box center [1340, 303] width 143 height 22
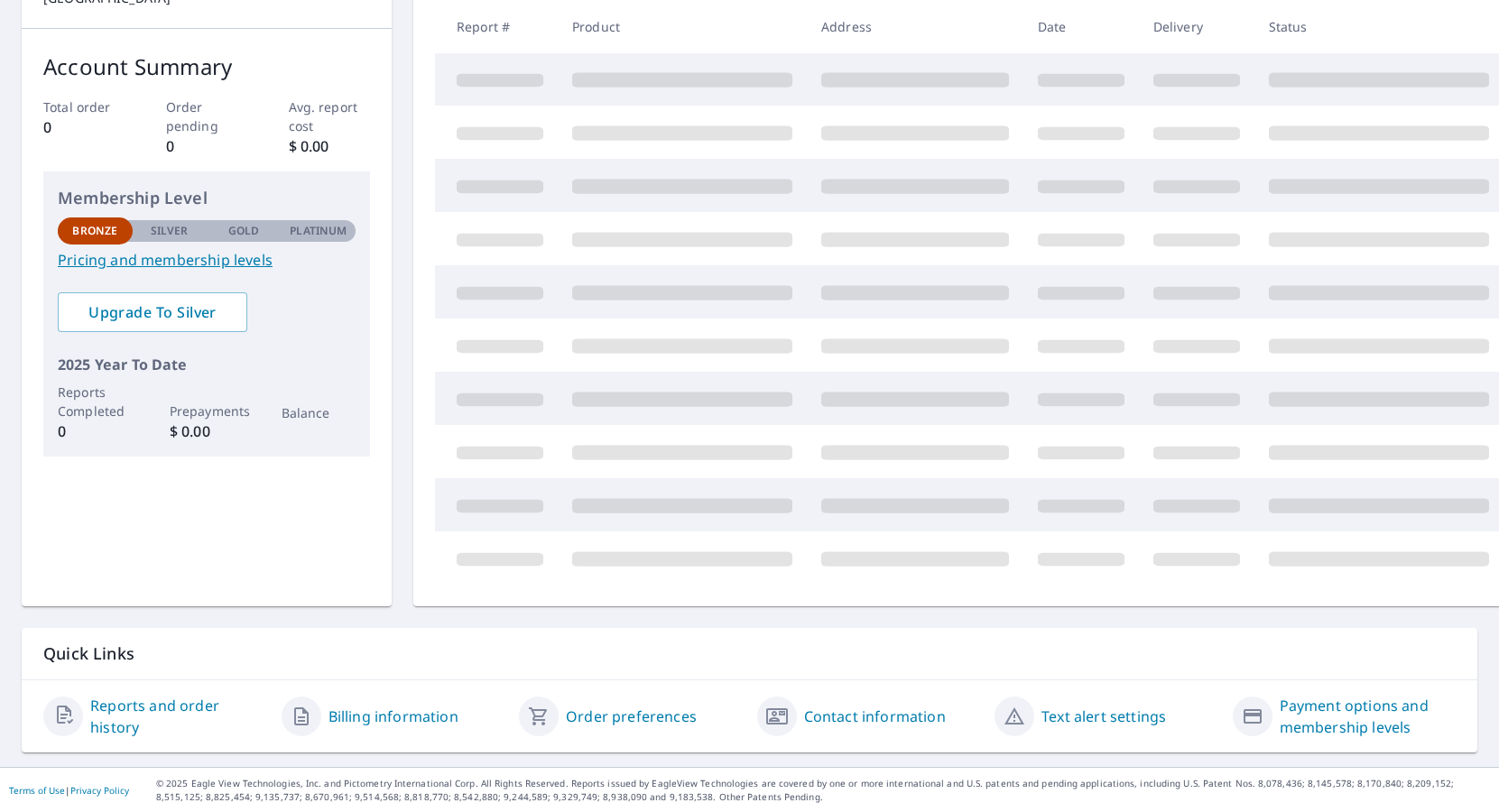
scroll to position [104, 0]
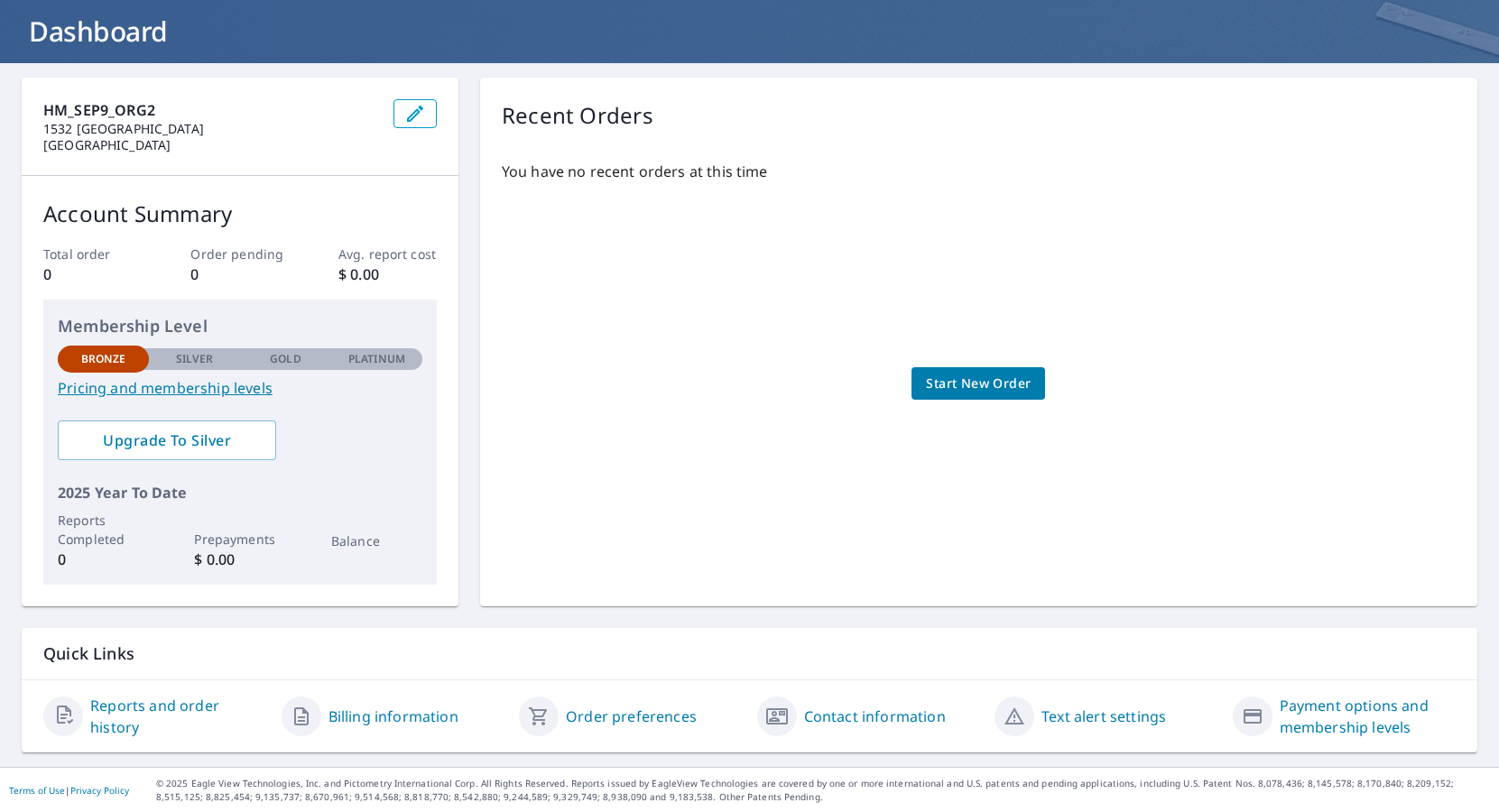
click at [580, 719] on link "Order preferences" at bounding box center [631, 717] width 131 height 22
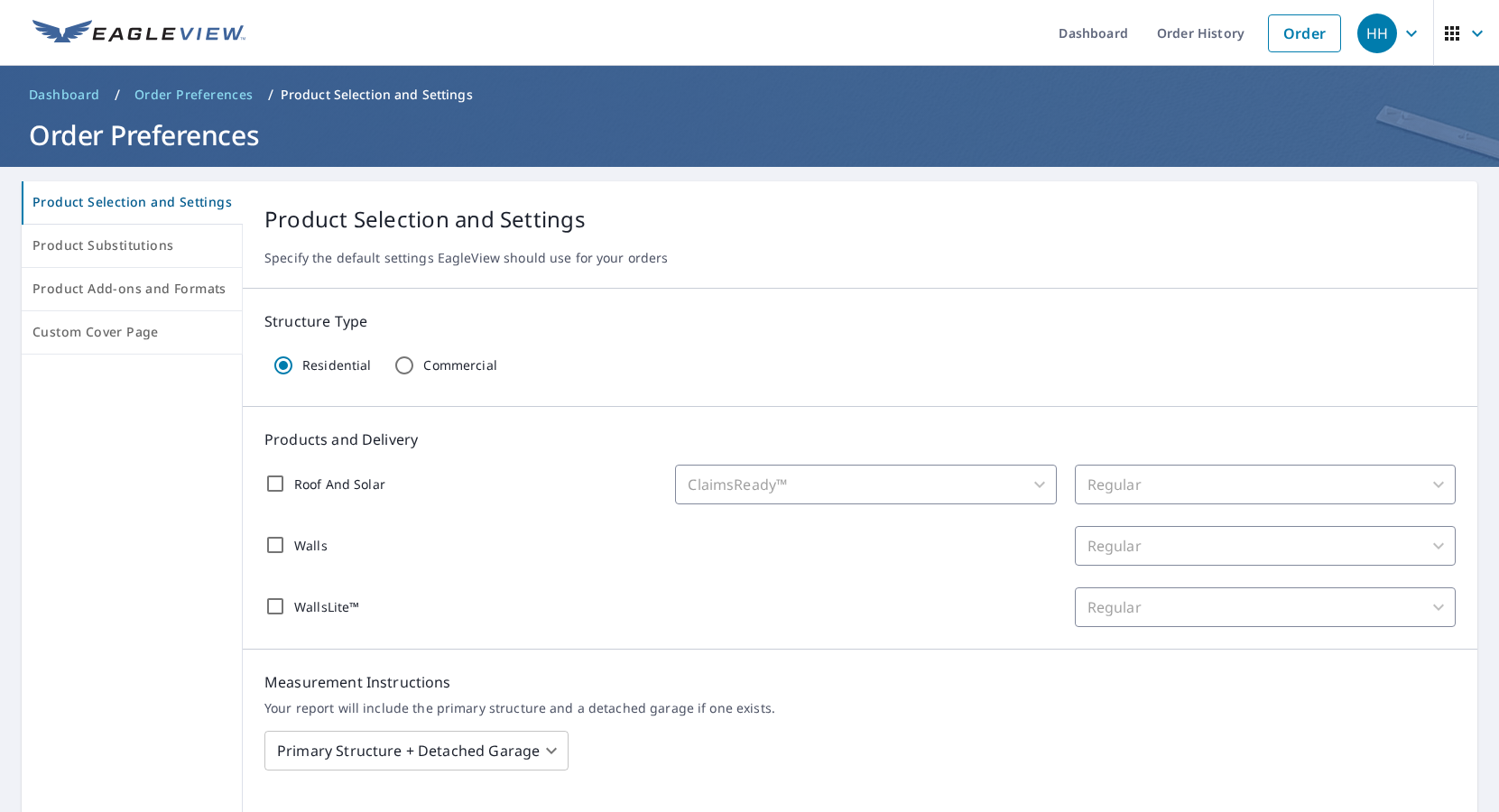
scroll to position [315, 0]
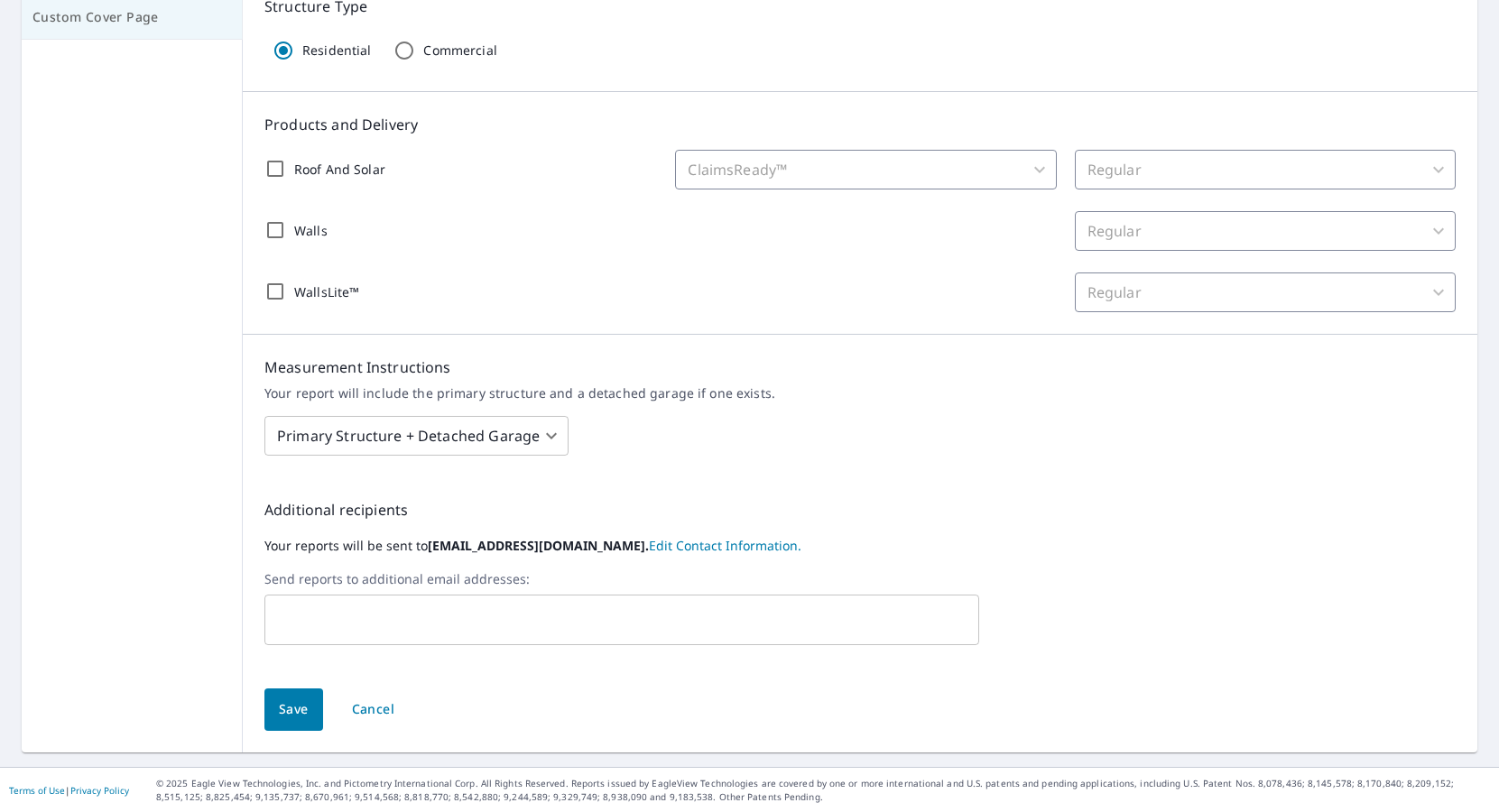
click at [114, 24] on span "Custom Cover Page" at bounding box center [131, 17] width 199 height 23
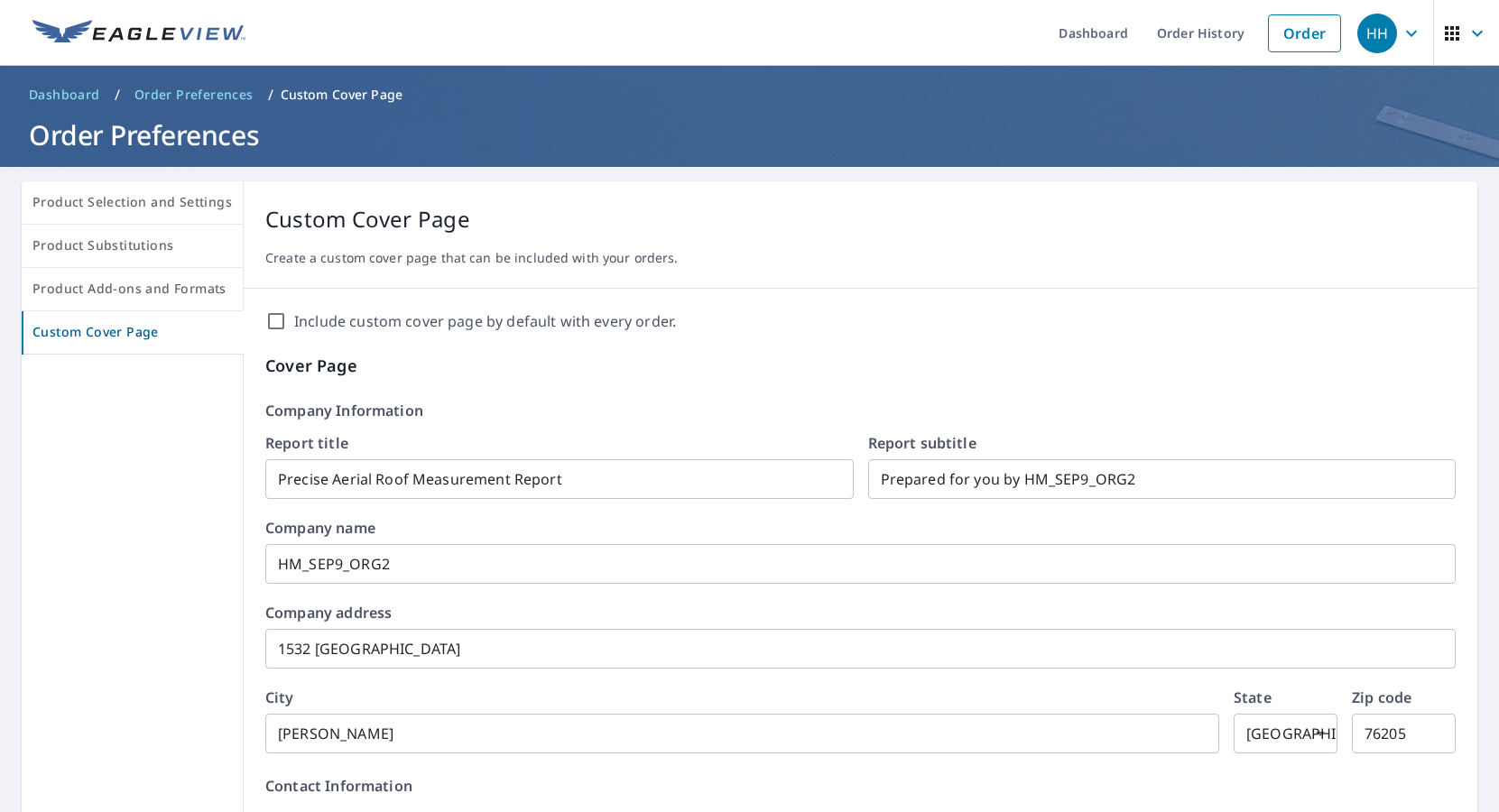
click at [1452, 37] on icon "button" at bounding box center [1452, 33] width 14 height 14
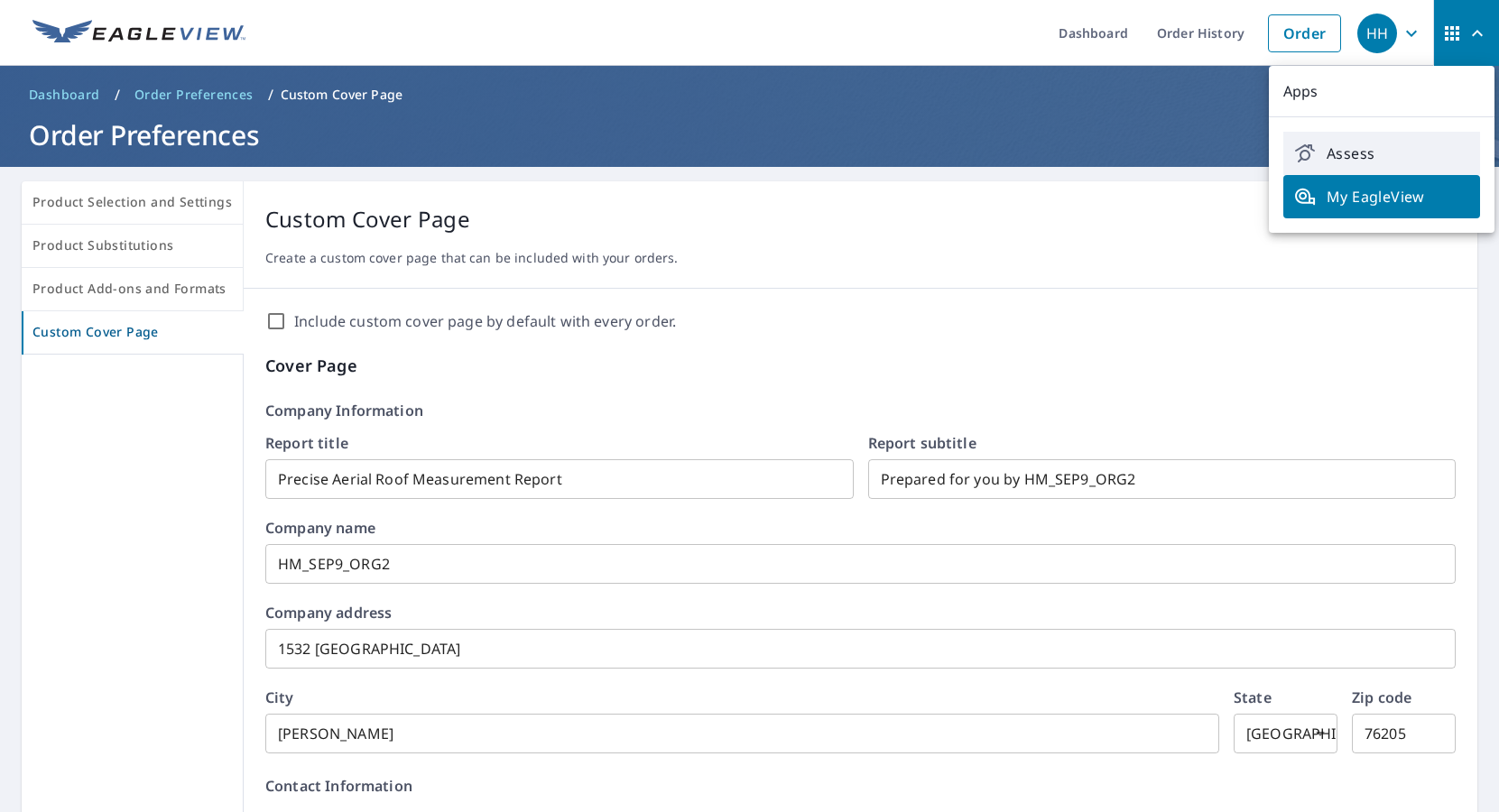
click at [1369, 152] on span "Assess" at bounding box center [1381, 154] width 175 height 22
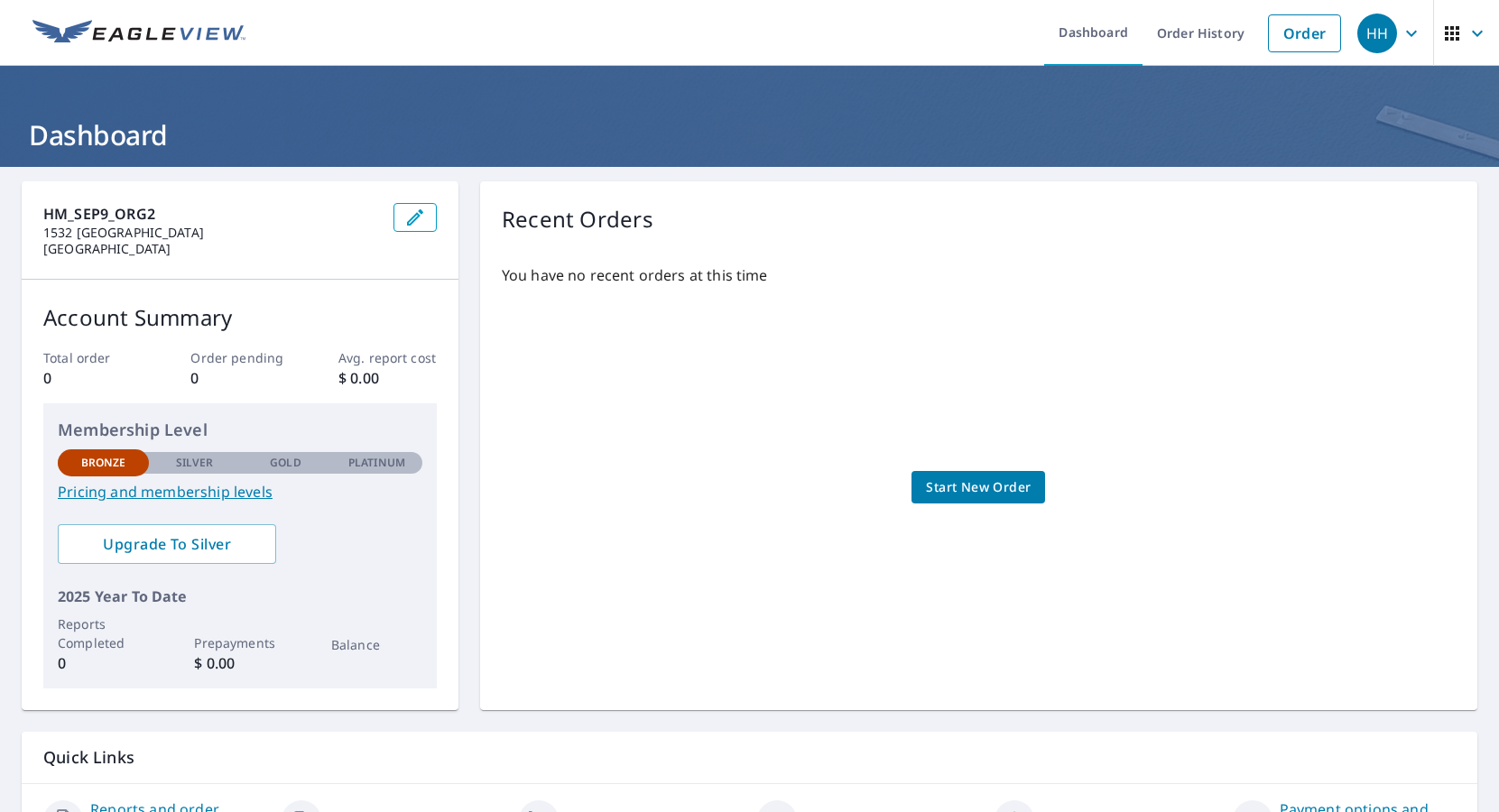
scroll to position [104, 0]
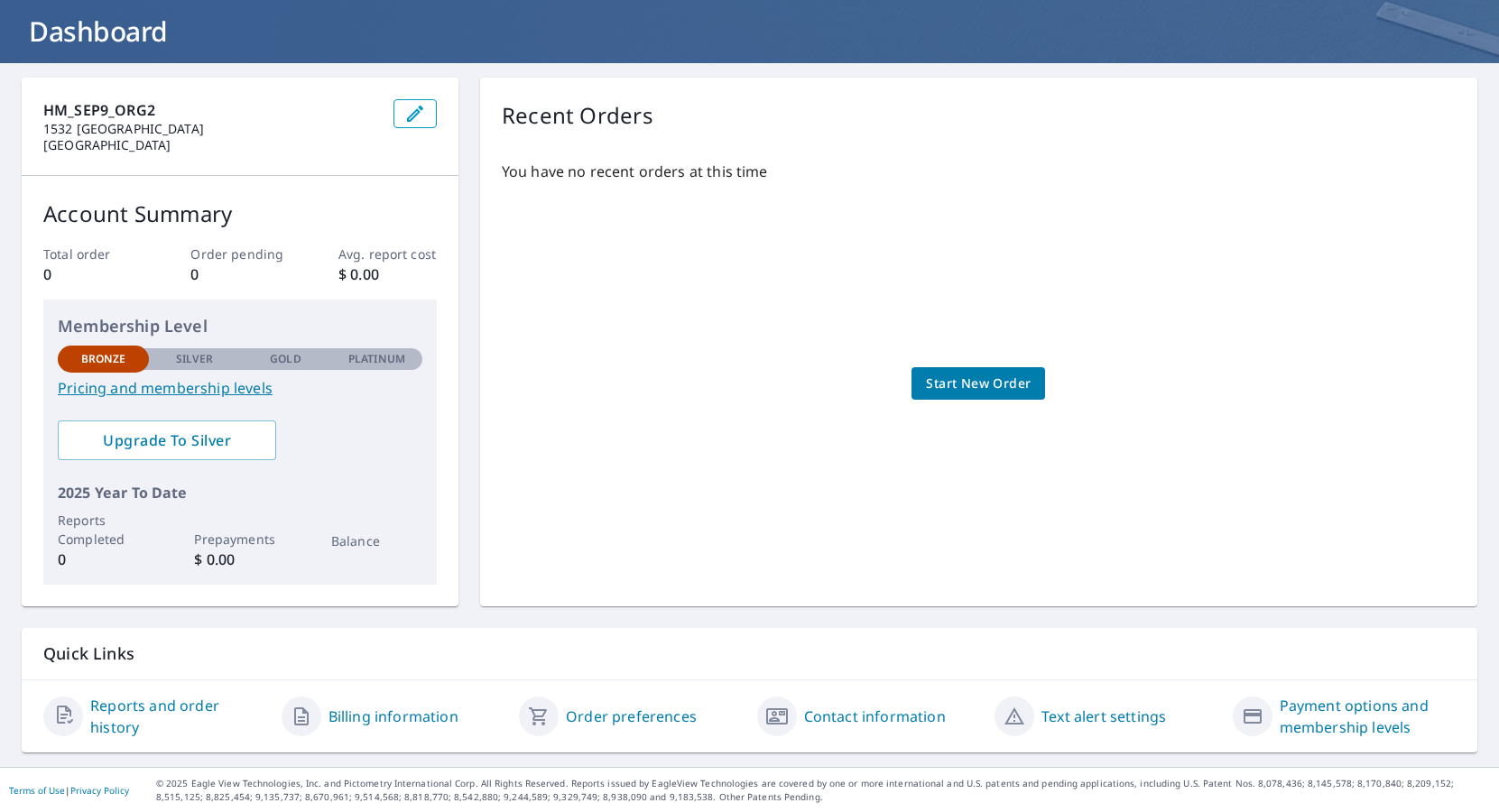
click at [614, 719] on link "Order preferences" at bounding box center [631, 717] width 131 height 22
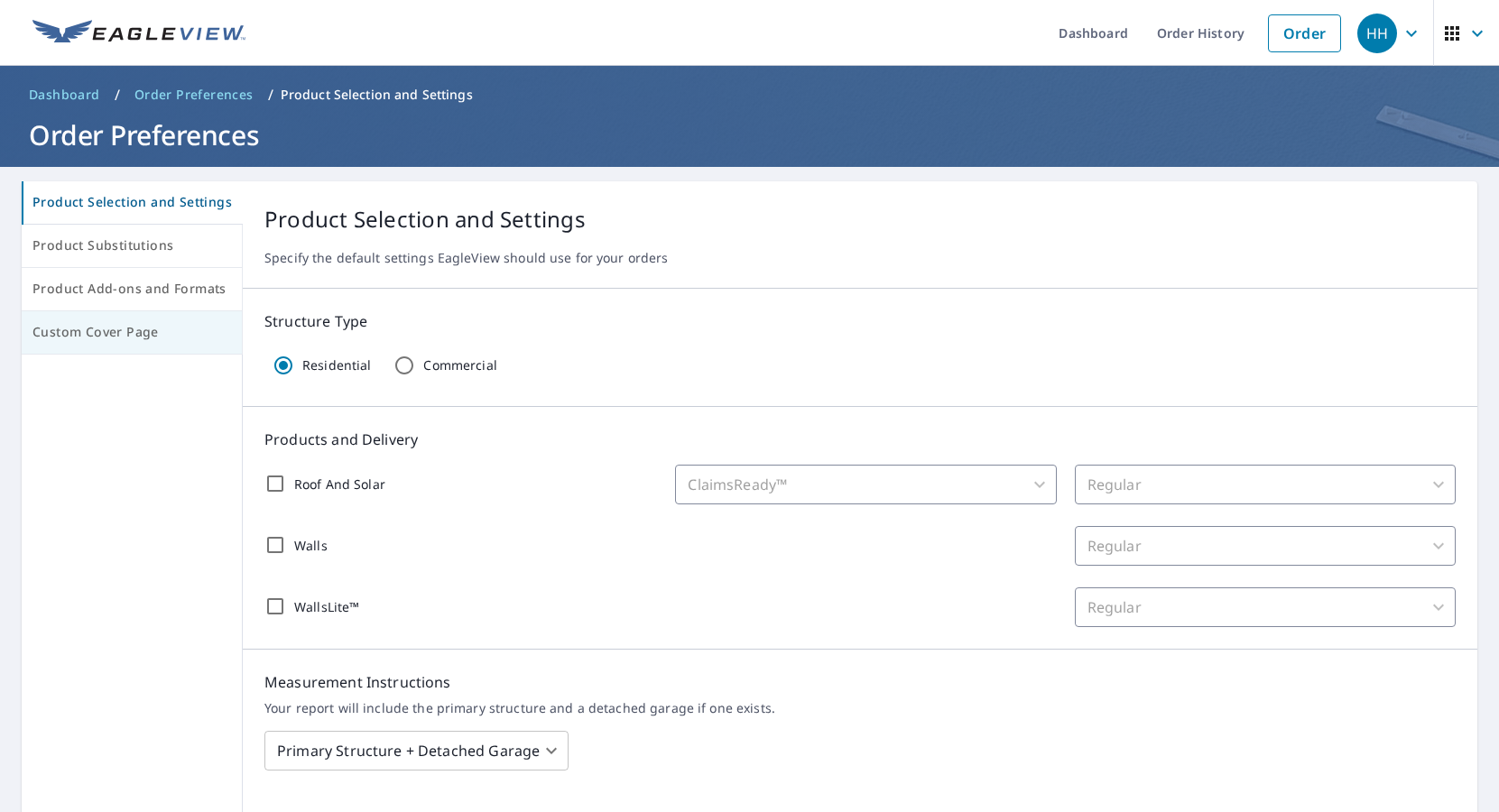
click at [117, 324] on span "Custom Cover Page" at bounding box center [131, 332] width 199 height 23
